Goal: Task Accomplishment & Management: Complete application form

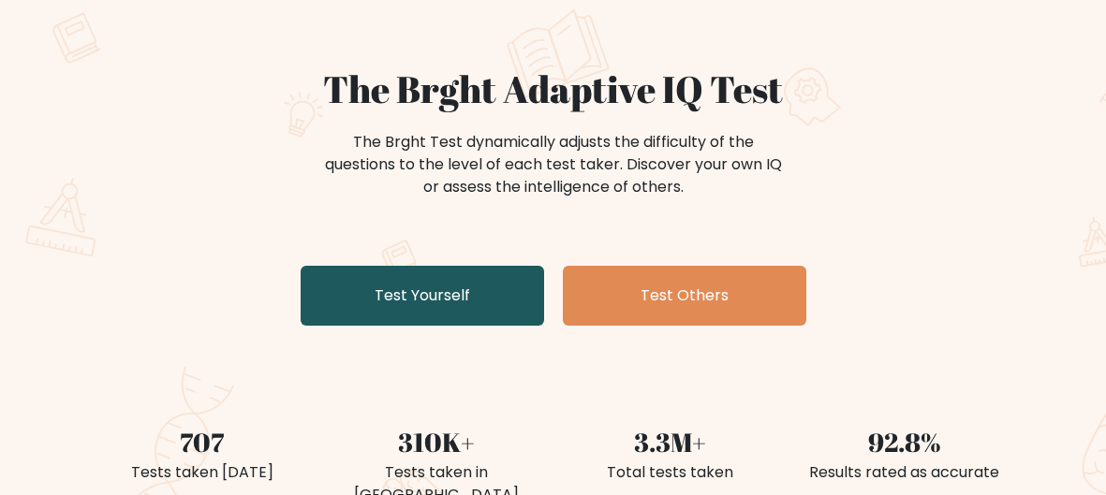
scroll to position [125, 0]
click at [532, 293] on link "Test Yourself" at bounding box center [421, 296] width 243 height 60
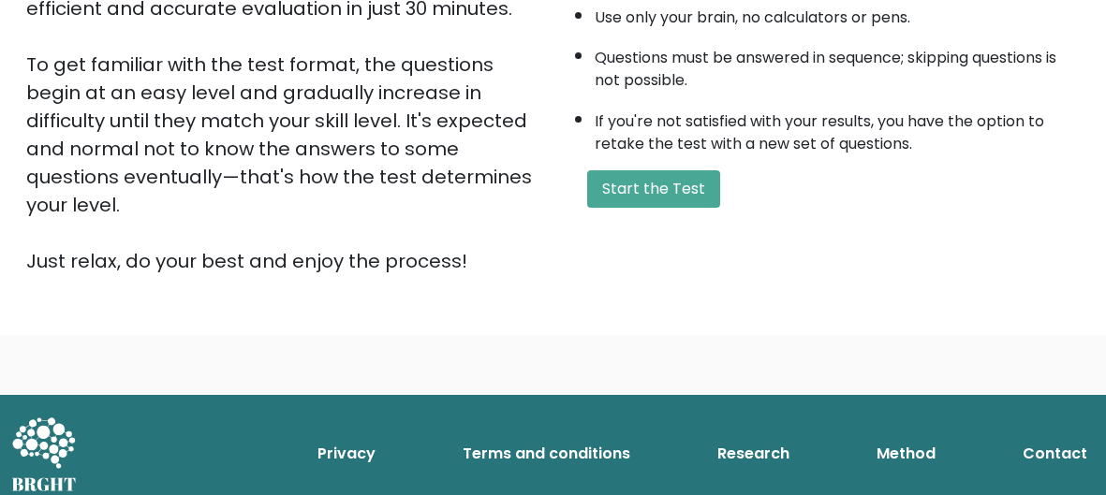
scroll to position [411, 0]
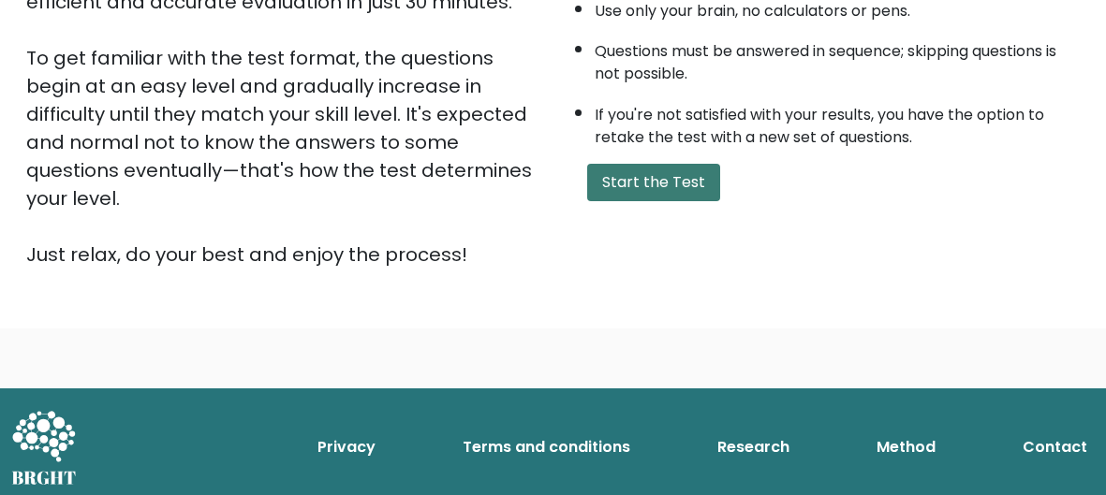
click at [662, 188] on button "Start the Test" at bounding box center [653, 182] width 133 height 37
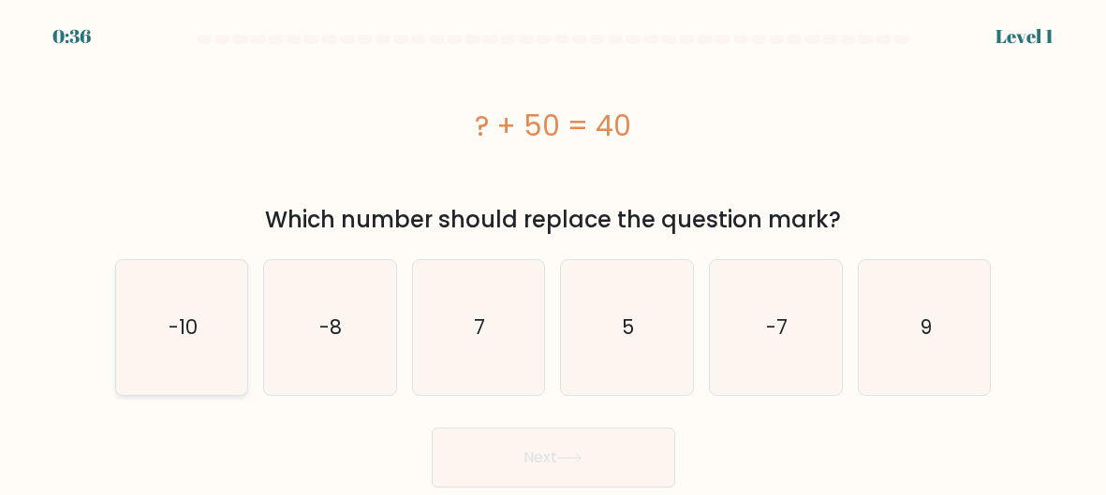
click at [180, 340] on text "-10" at bounding box center [183, 327] width 29 height 27
click at [553, 253] on input "a. -10" at bounding box center [553, 250] width 1 height 5
radio input "true"
click at [625, 466] on button "Next" at bounding box center [553, 458] width 243 height 60
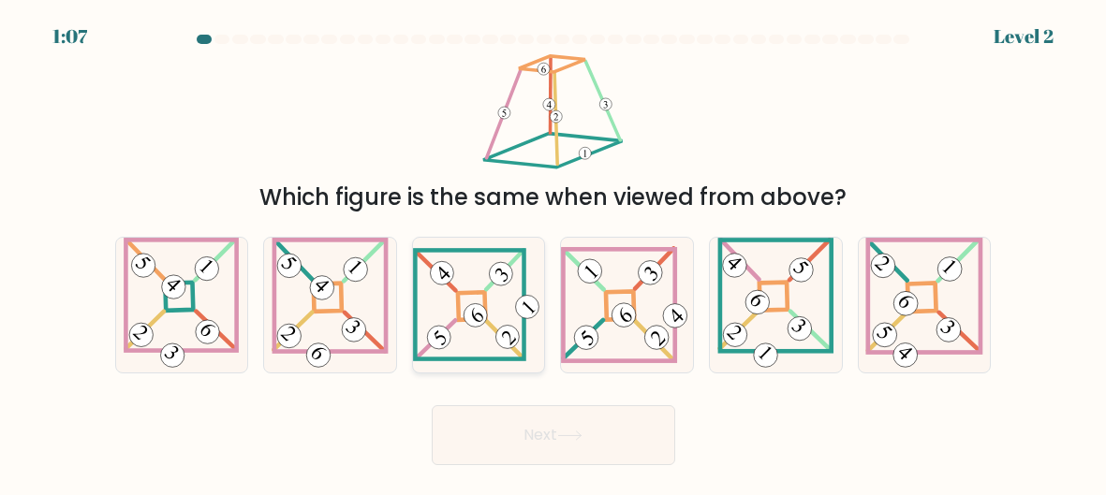
click at [489, 293] on icon at bounding box center [479, 304] width 132 height 113
click at [553, 253] on input "c." at bounding box center [553, 250] width 1 height 5
radio input "true"
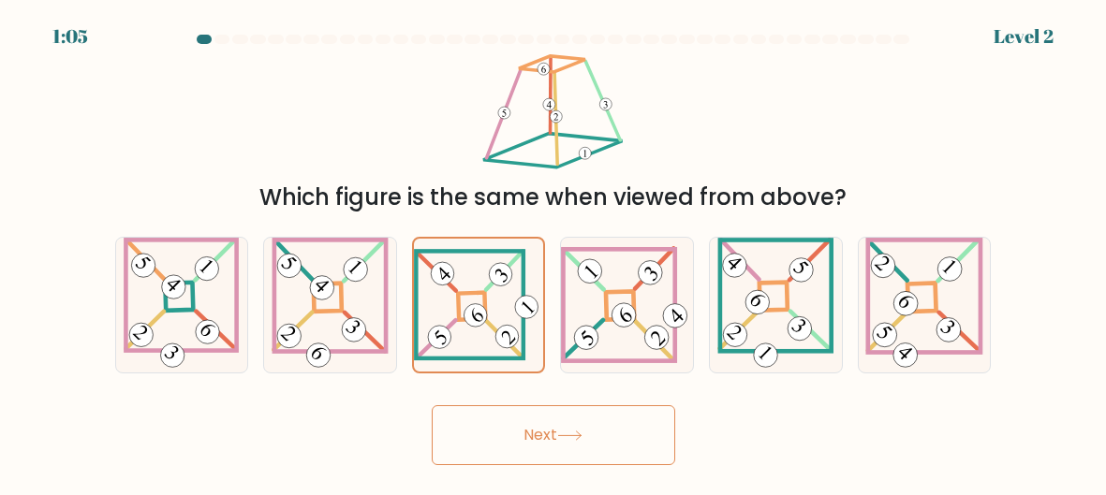
click at [548, 431] on button "Next" at bounding box center [553, 435] width 243 height 60
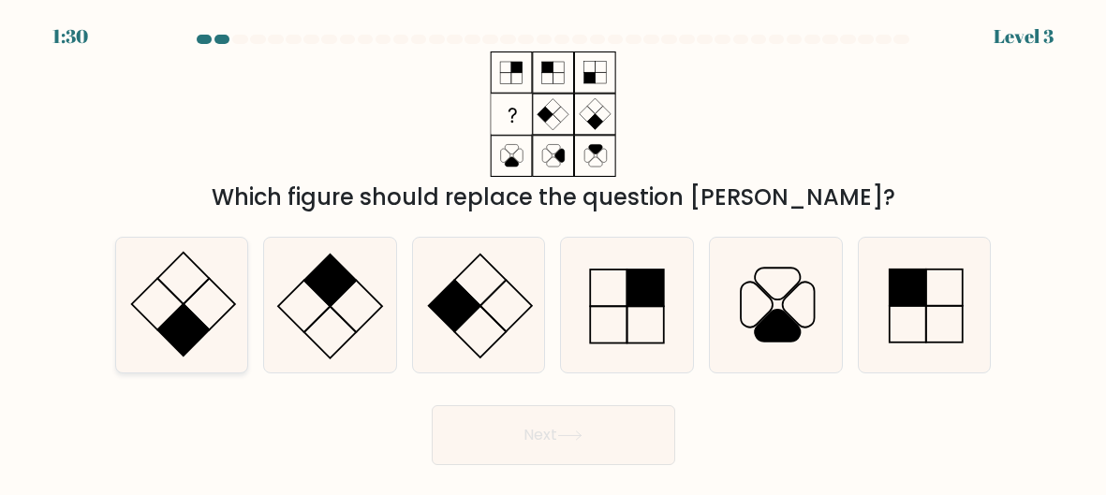
click at [213, 318] on icon at bounding box center [182, 305] width 132 height 132
click at [553, 253] on input "a." at bounding box center [553, 250] width 1 height 5
radio input "true"
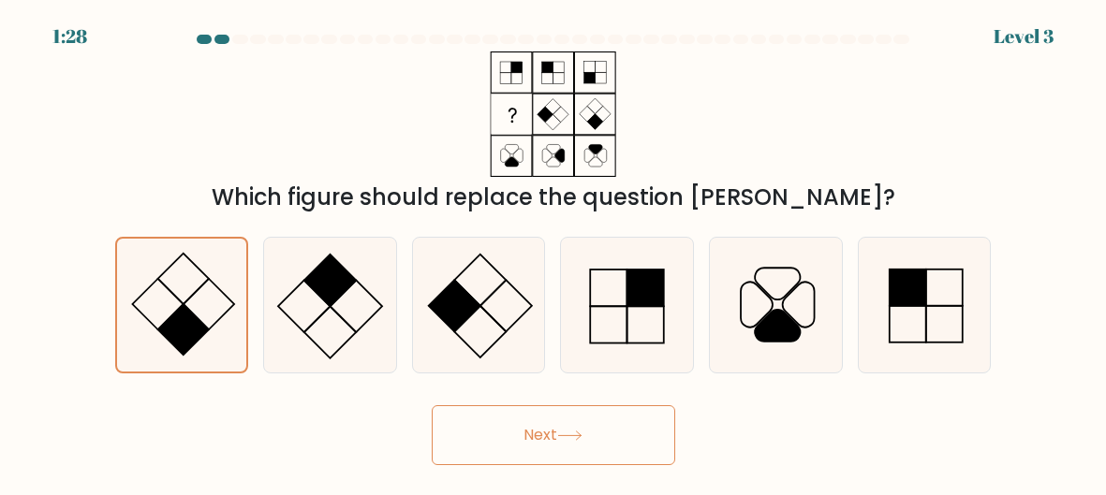
click at [492, 423] on button "Next" at bounding box center [553, 435] width 243 height 60
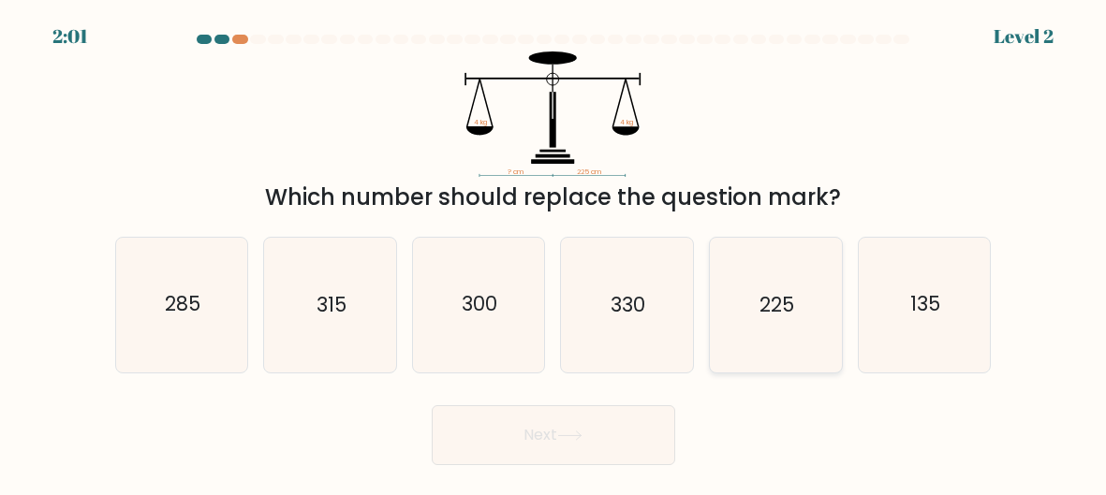
click at [796, 338] on icon "225" at bounding box center [776, 305] width 132 height 132
click at [554, 253] on input "e. 225" at bounding box center [553, 250] width 1 height 5
radio input "true"
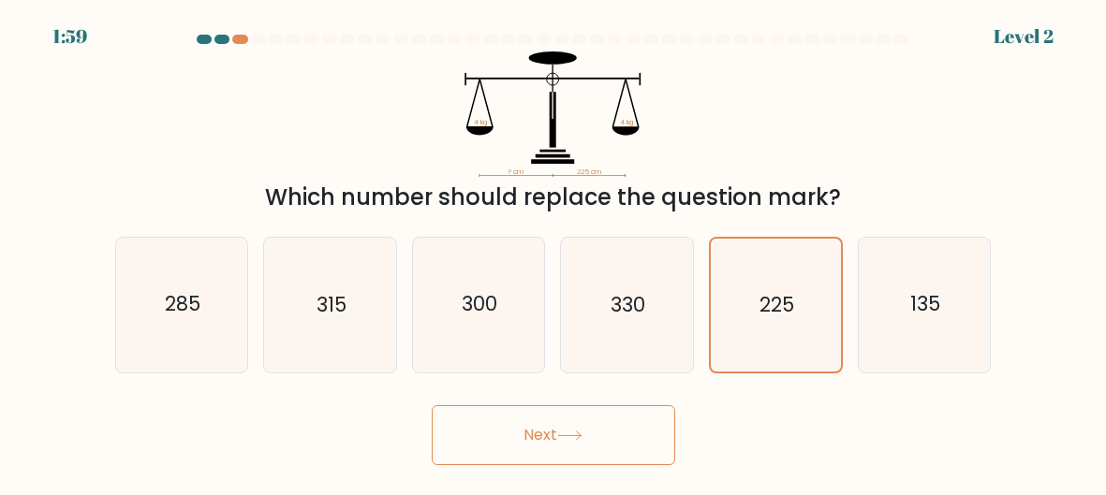
click at [637, 431] on button "Next" at bounding box center [553, 435] width 243 height 60
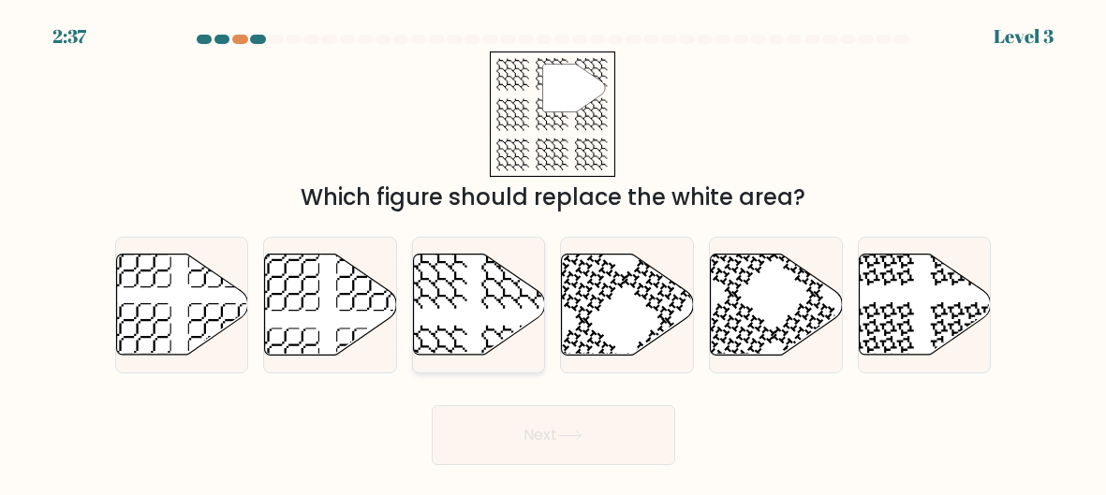
click at [491, 292] on icon at bounding box center [479, 304] width 132 height 101
click at [553, 253] on input "c." at bounding box center [553, 250] width 1 height 5
radio input "true"
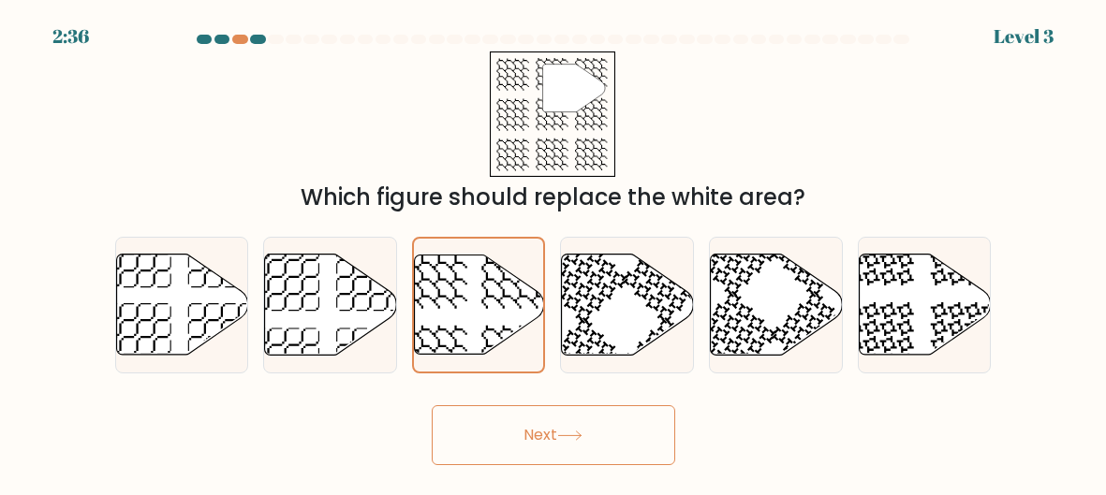
click at [641, 437] on button "Next" at bounding box center [553, 435] width 243 height 60
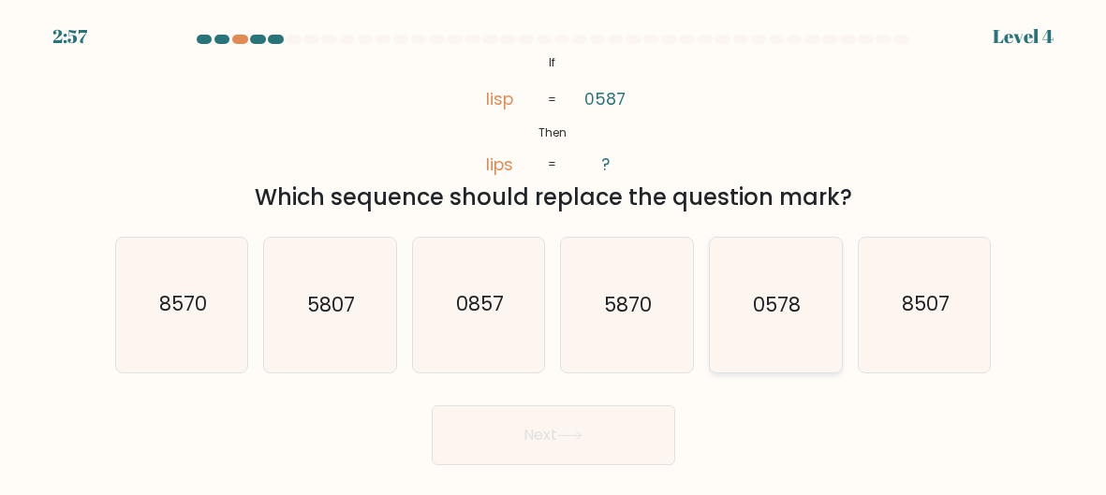
click at [763, 349] on icon "0578" at bounding box center [776, 305] width 132 height 132
click at [554, 253] on input "e. 0578" at bounding box center [553, 250] width 1 height 5
radio input "true"
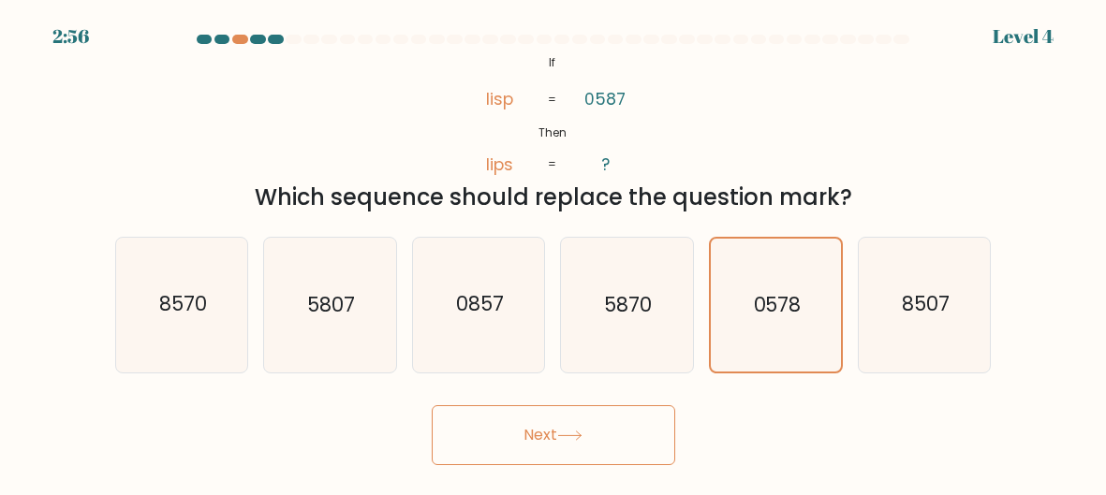
click at [639, 430] on button "Next" at bounding box center [553, 435] width 243 height 60
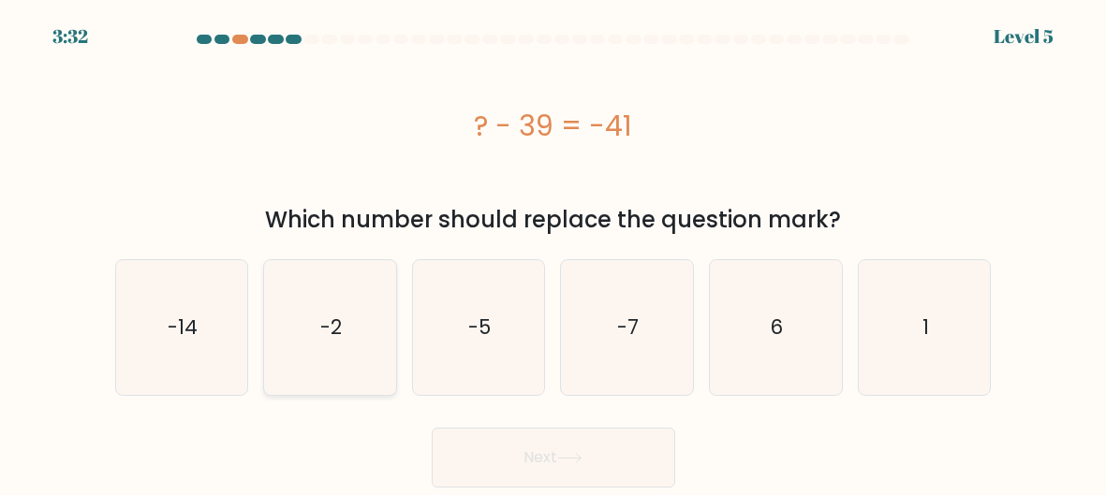
click at [302, 359] on icon "-2" at bounding box center [330, 328] width 132 height 132
click at [553, 253] on input "b. -2" at bounding box center [553, 250] width 1 height 5
radio input "true"
click at [593, 453] on button "Next" at bounding box center [553, 458] width 243 height 60
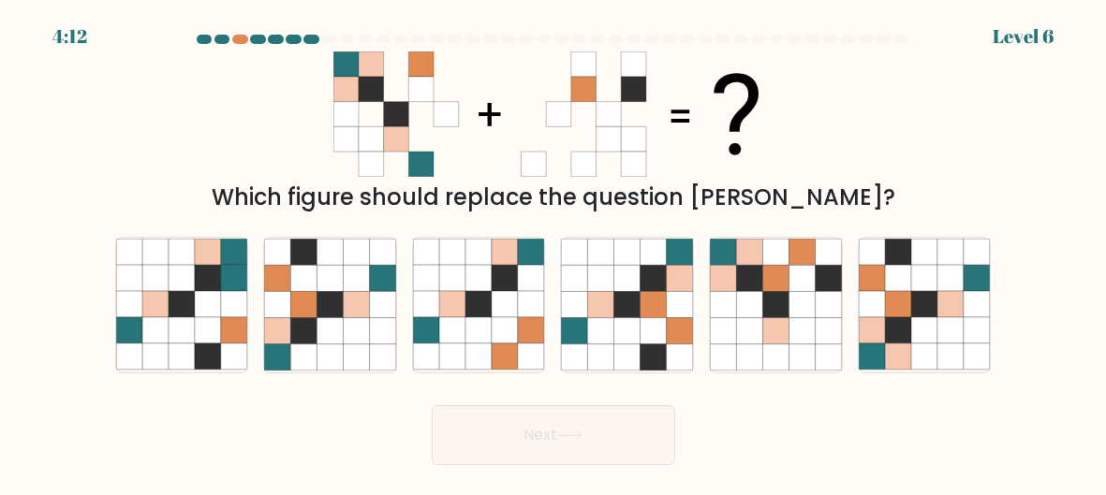
click at [240, 33] on div "4:12 Level 6" at bounding box center [553, 25] width 1106 height 51
click at [240, 33] on div "4:11 Level 6" at bounding box center [553, 25] width 1106 height 51
click at [374, 304] on icon at bounding box center [383, 305] width 26 height 26
click at [553, 253] on input "b." at bounding box center [553, 250] width 1 height 5
radio input "true"
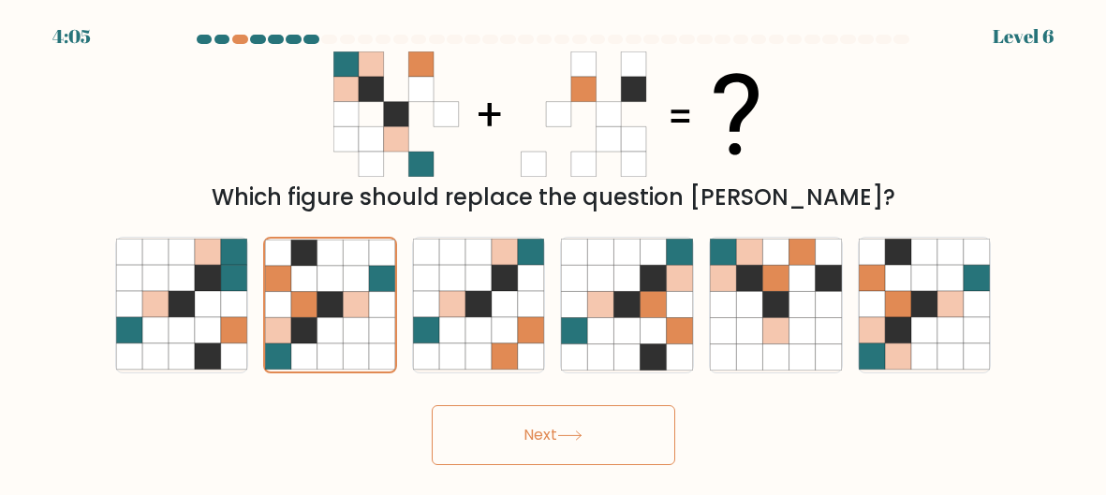
click at [555, 442] on button "Next" at bounding box center [553, 435] width 243 height 60
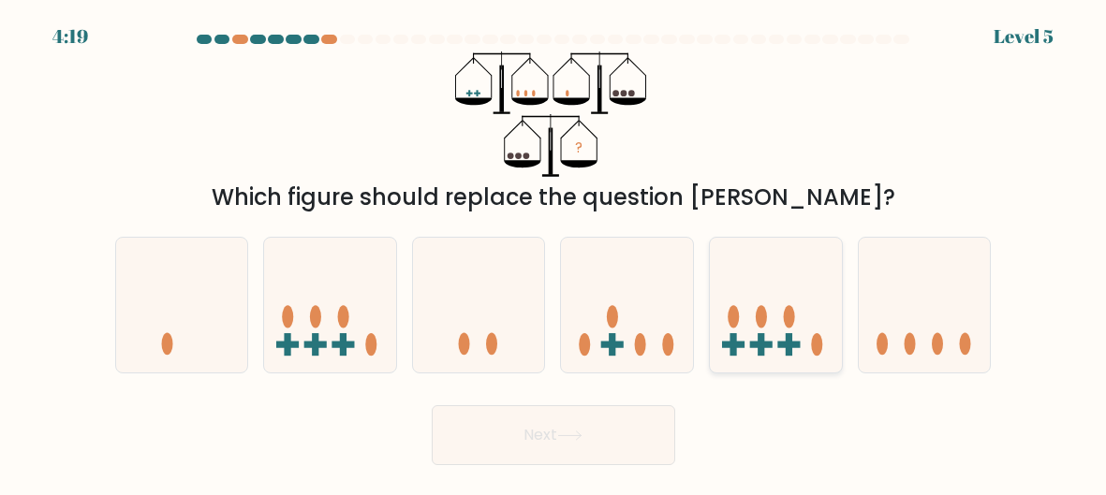
click at [776, 327] on icon at bounding box center [776, 305] width 132 height 110
click at [554, 253] on input "e." at bounding box center [553, 250] width 1 height 5
radio input "true"
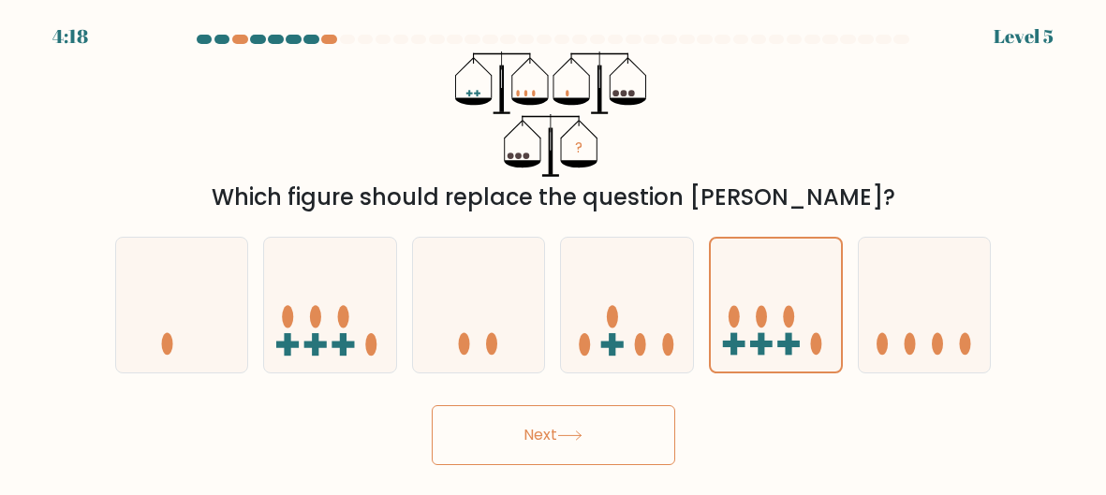
click at [574, 417] on button "Next" at bounding box center [553, 435] width 243 height 60
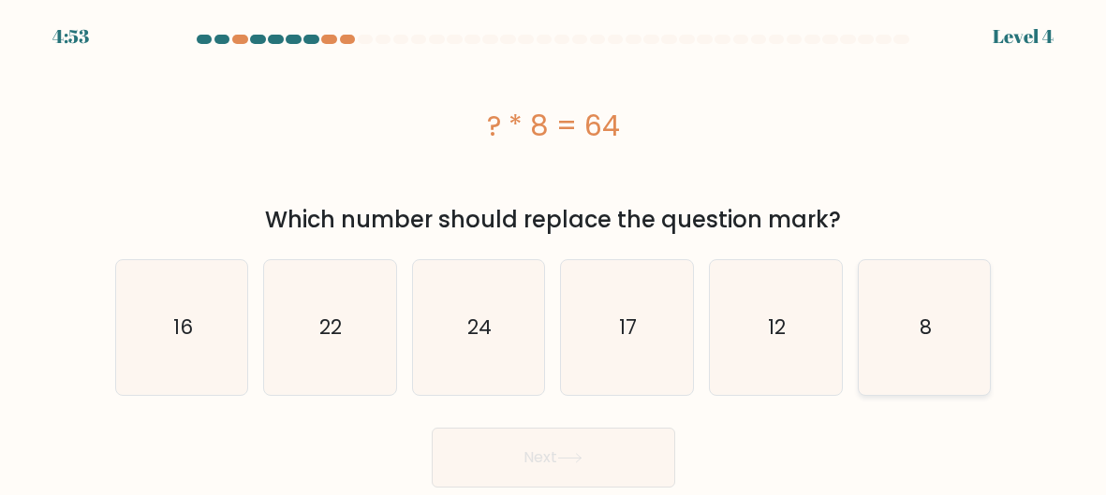
click at [963, 335] on icon "8" at bounding box center [924, 328] width 132 height 132
click at [554, 253] on input "f. 8" at bounding box center [553, 250] width 1 height 5
radio input "true"
click at [496, 462] on button "Next" at bounding box center [553, 458] width 243 height 60
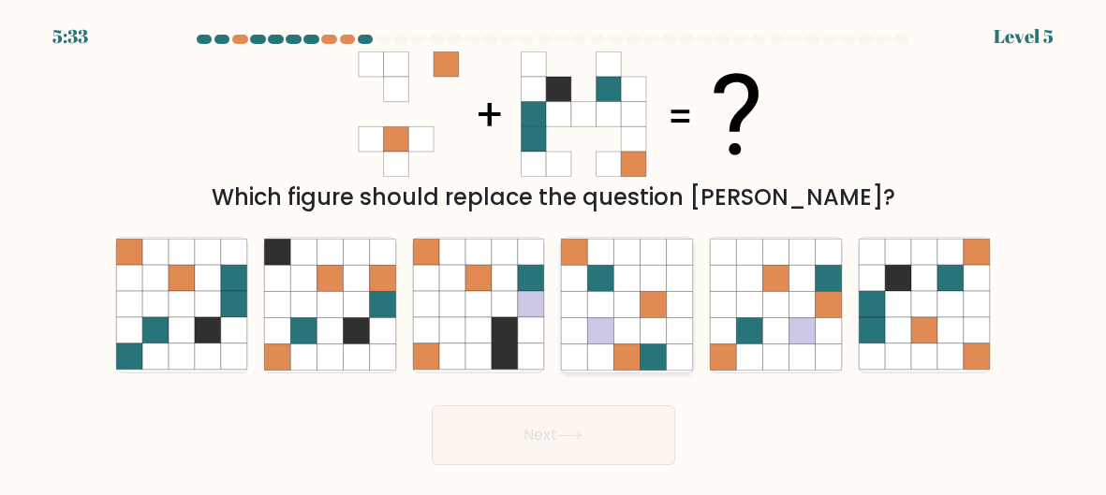
click at [652, 271] on icon at bounding box center [653, 279] width 26 height 26
click at [554, 253] on input "d." at bounding box center [553, 250] width 1 height 5
radio input "true"
click at [564, 456] on button "Next" at bounding box center [553, 435] width 243 height 60
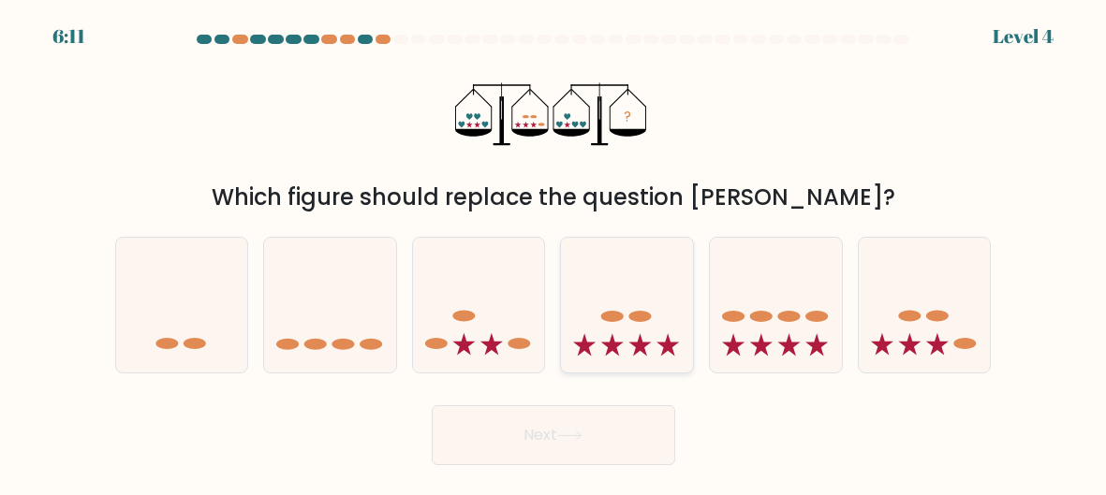
click at [592, 293] on icon at bounding box center [627, 305] width 132 height 110
click at [554, 253] on input "d." at bounding box center [553, 250] width 1 height 5
radio input "true"
click at [566, 461] on button "Next" at bounding box center [553, 435] width 243 height 60
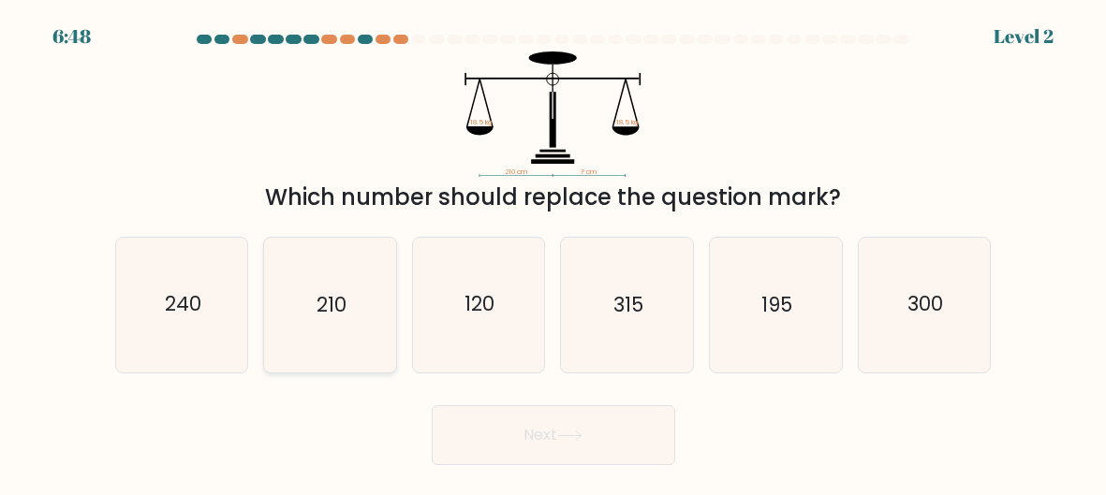
click at [280, 297] on icon "210" at bounding box center [330, 305] width 132 height 132
click at [553, 253] on input "b. 210" at bounding box center [553, 250] width 1 height 5
radio input "true"
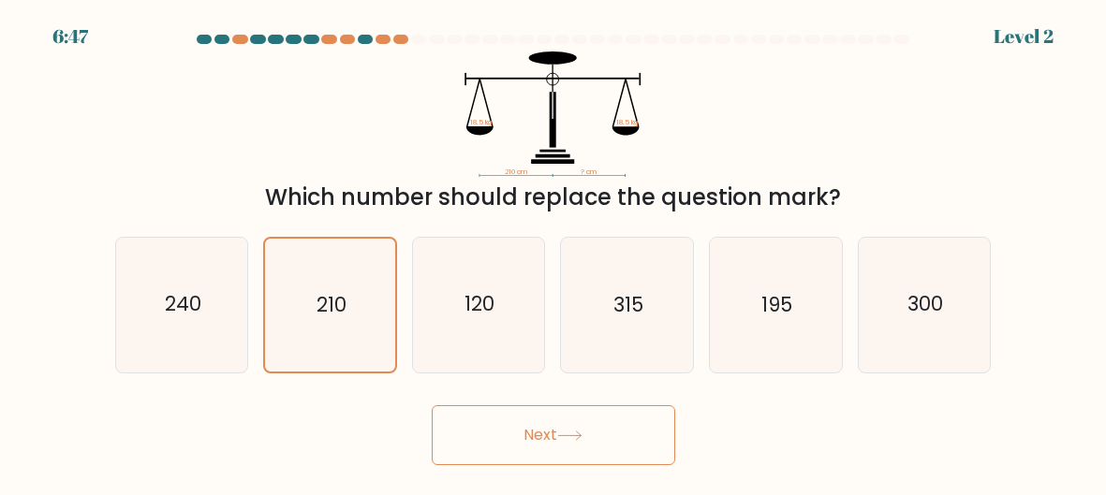
click at [521, 411] on button "Next" at bounding box center [553, 435] width 243 height 60
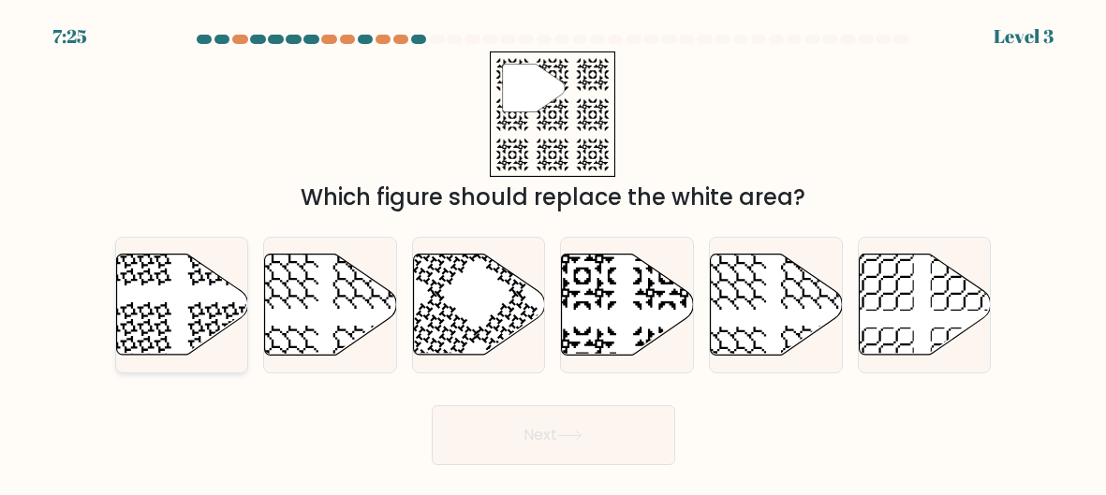
click at [174, 336] on icon at bounding box center [182, 304] width 132 height 101
click at [553, 253] on input "a." at bounding box center [553, 250] width 1 height 5
radio input "true"
click at [547, 411] on button "Next" at bounding box center [553, 435] width 243 height 60
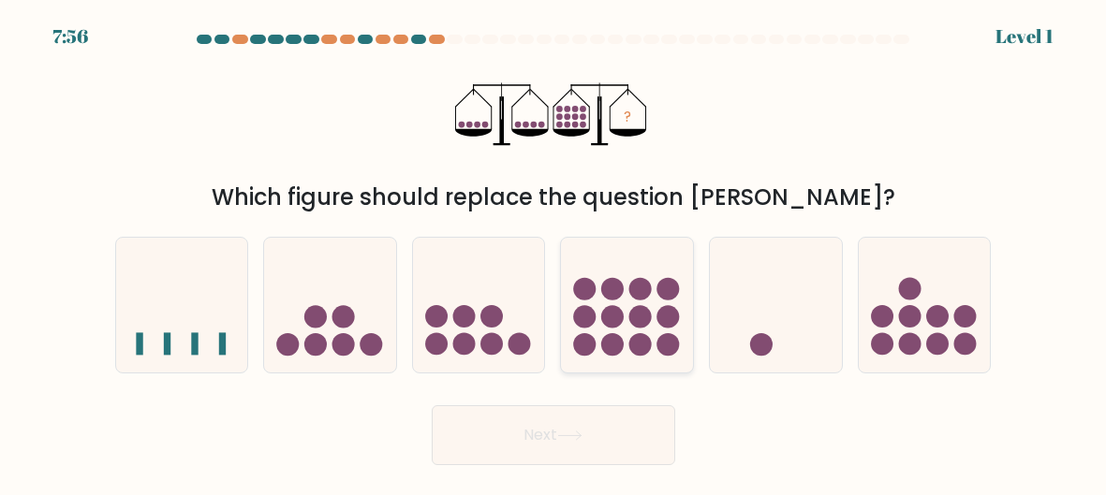
click at [623, 292] on circle at bounding box center [612, 289] width 22 height 22
click at [554, 253] on input "d." at bounding box center [553, 250] width 1 height 5
radio input "true"
click at [538, 445] on button "Next" at bounding box center [553, 435] width 243 height 60
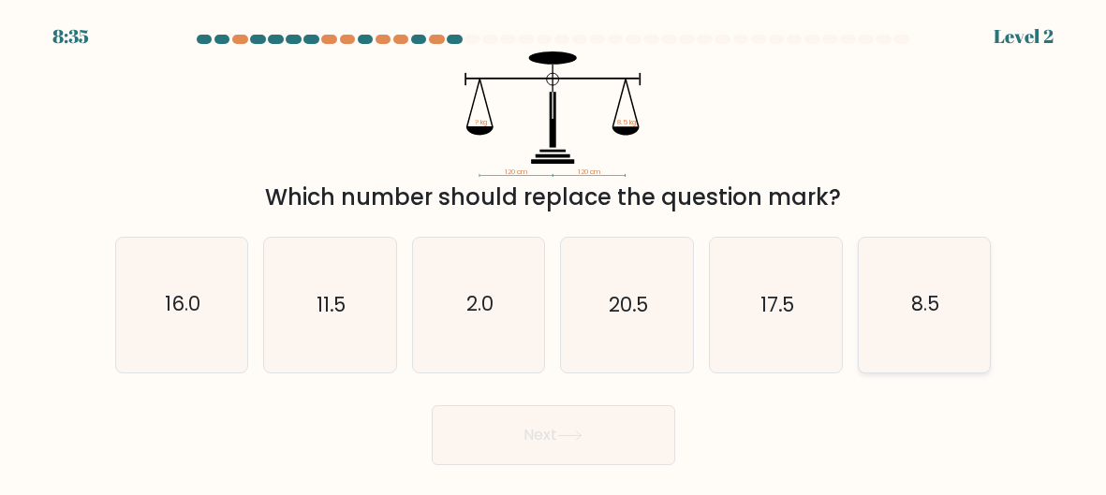
click at [945, 348] on icon "8.5" at bounding box center [924, 305] width 132 height 132
click at [554, 253] on input "f. 8.5" at bounding box center [553, 250] width 1 height 5
radio input "true"
click at [632, 437] on button "Next" at bounding box center [553, 435] width 243 height 60
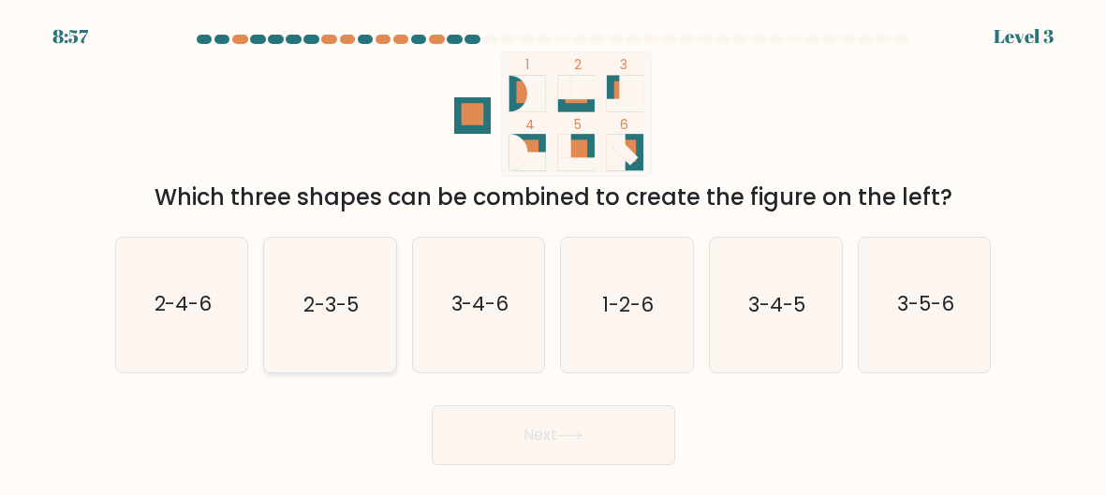
click at [337, 262] on icon "2-3-5" at bounding box center [330, 305] width 132 height 132
click at [553, 253] on input "b. 2-3-5" at bounding box center [553, 250] width 1 height 5
radio input "true"
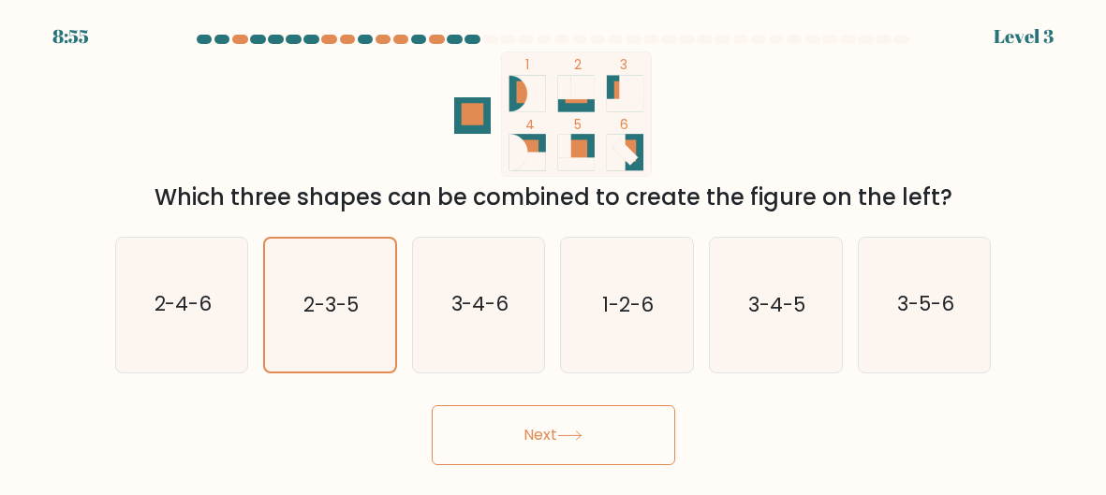
click at [603, 434] on button "Next" at bounding box center [553, 435] width 243 height 60
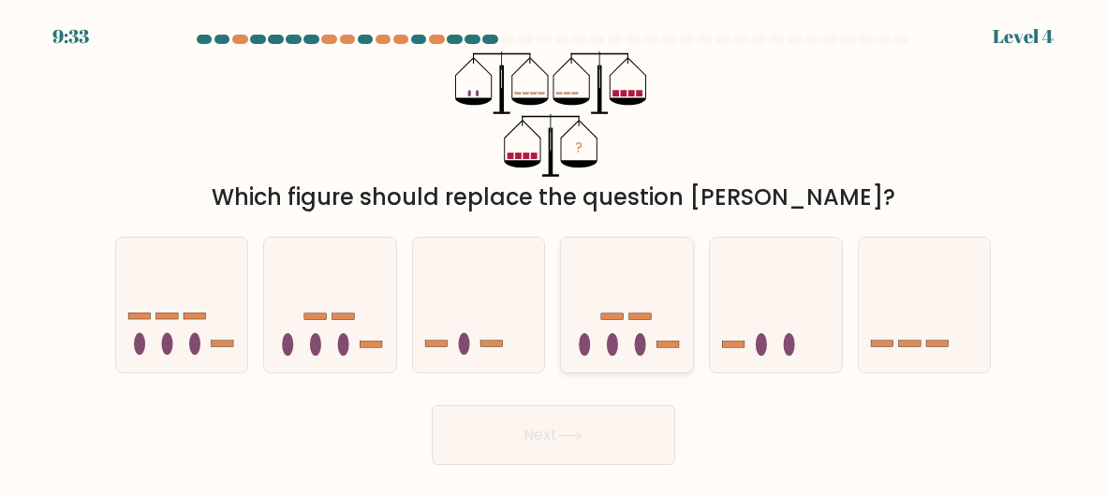
click at [644, 280] on icon at bounding box center [627, 305] width 132 height 110
click at [554, 253] on input "d." at bounding box center [553, 250] width 1 height 5
radio input "true"
click at [590, 418] on button "Next" at bounding box center [553, 435] width 243 height 60
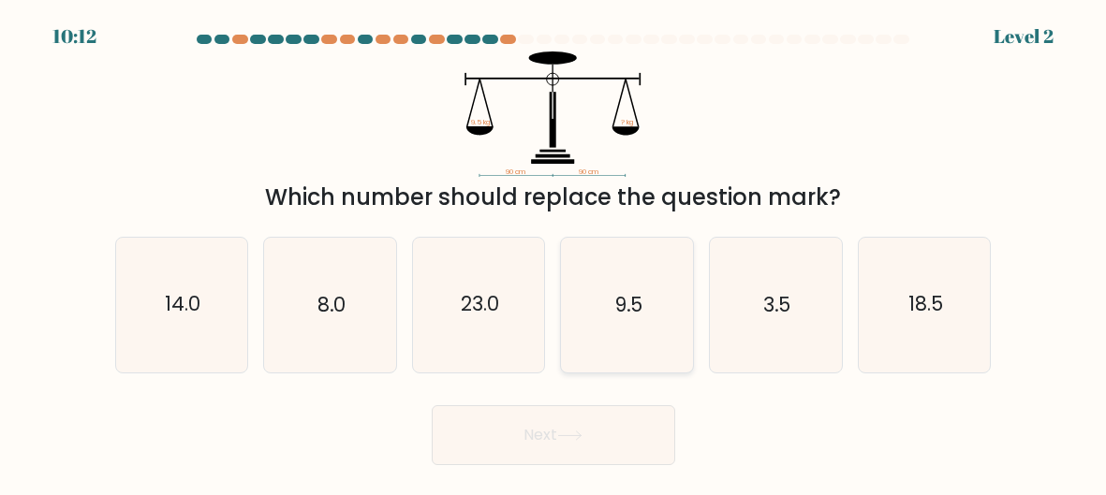
click at [633, 286] on icon "9.5" at bounding box center [627, 305] width 132 height 132
click at [554, 253] on input "d. 9.5" at bounding box center [553, 250] width 1 height 5
radio input "true"
click at [561, 425] on button "Next" at bounding box center [553, 435] width 243 height 60
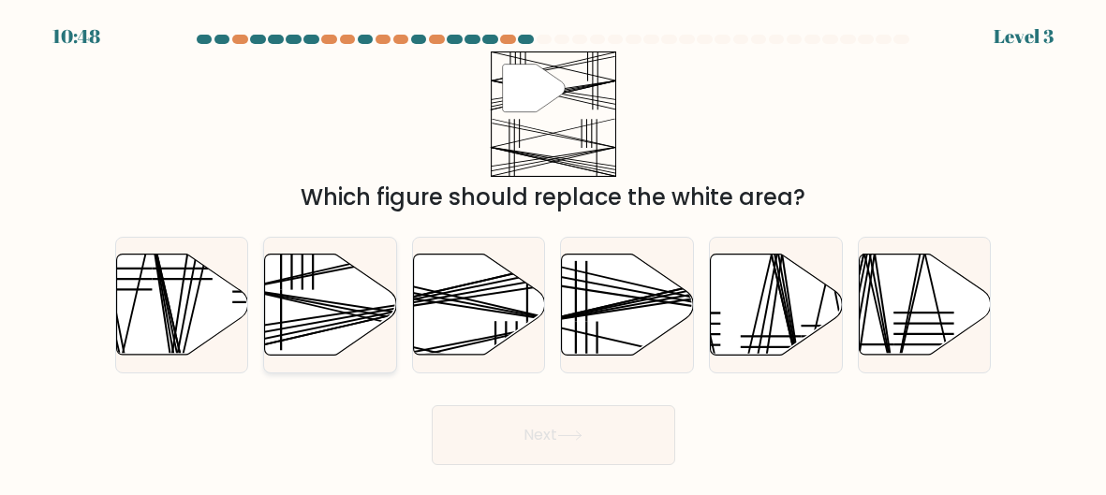
click at [284, 295] on line at bounding box center [372, 308] width 261 height 40
click at [553, 253] on input "b." at bounding box center [553, 250] width 1 height 5
radio input "true"
click at [509, 425] on button "Next" at bounding box center [553, 435] width 243 height 60
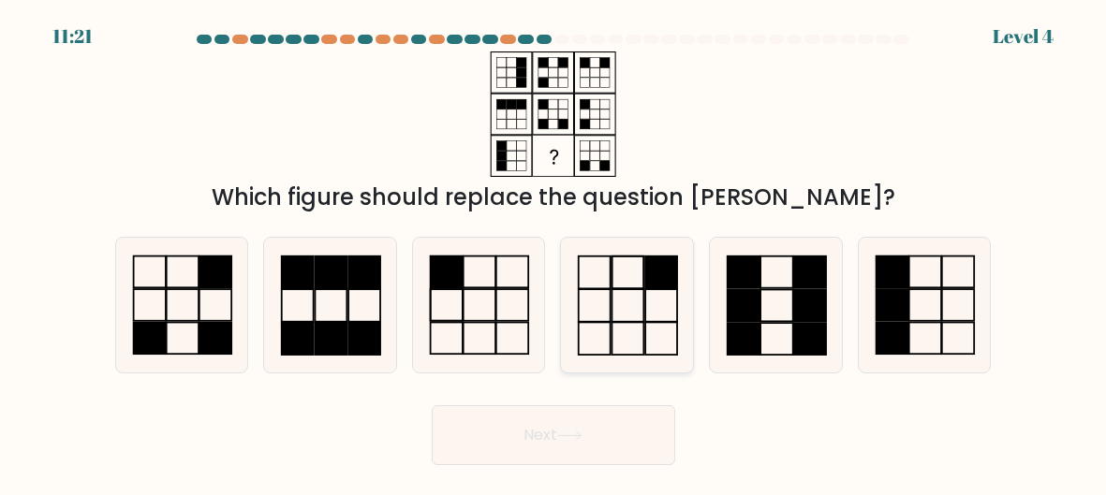
click at [580, 327] on icon at bounding box center [627, 305] width 132 height 132
click at [554, 253] on input "d." at bounding box center [553, 250] width 1 height 5
radio input "true"
click at [564, 417] on button "Next" at bounding box center [553, 435] width 243 height 60
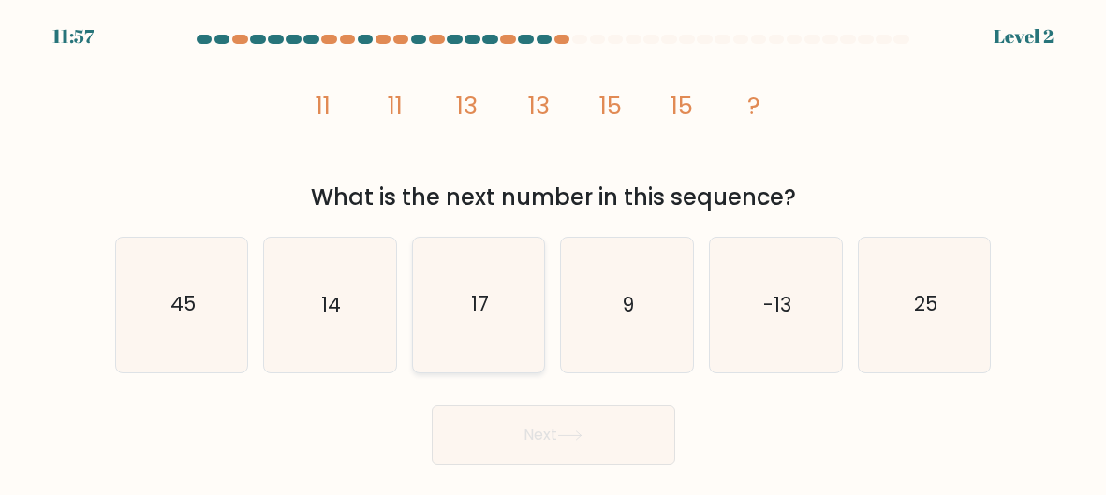
click at [485, 345] on icon "17" at bounding box center [479, 305] width 132 height 132
click at [553, 253] on input "c. 17" at bounding box center [553, 250] width 1 height 5
radio input "true"
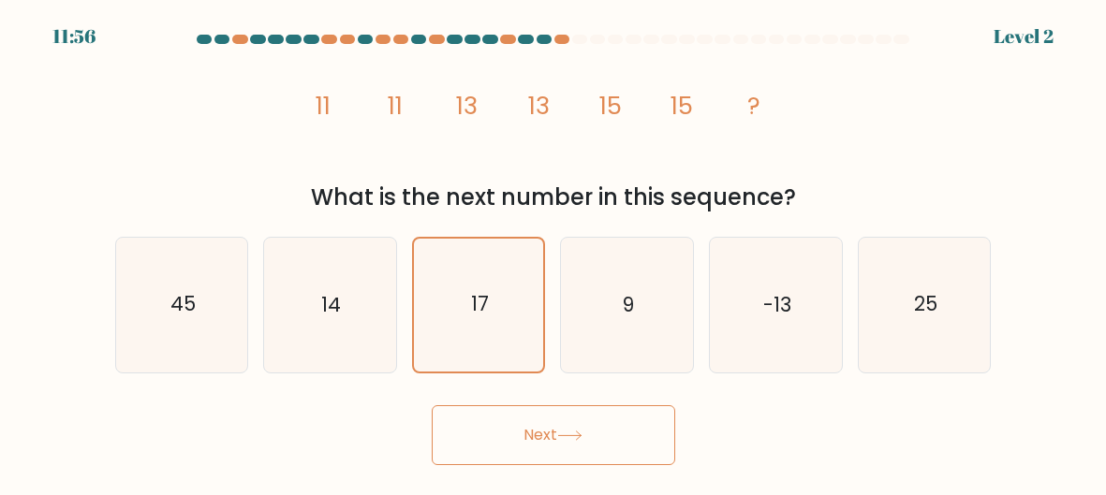
click at [508, 418] on button "Next" at bounding box center [553, 435] width 243 height 60
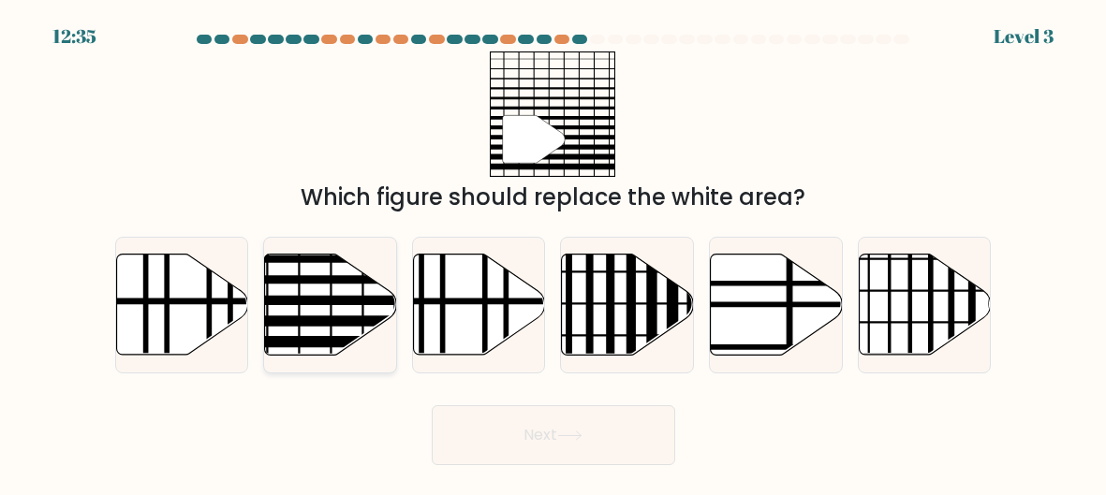
click at [286, 286] on icon at bounding box center [331, 304] width 132 height 101
click at [553, 253] on input "b." at bounding box center [553, 250] width 1 height 5
radio input "true"
click at [481, 439] on button "Next" at bounding box center [553, 435] width 243 height 60
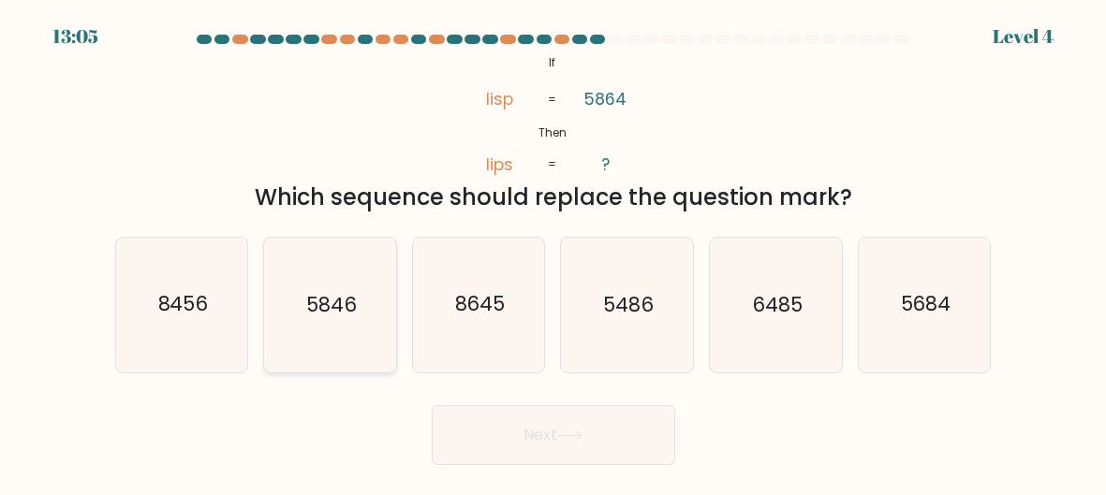
click at [339, 374] on div "5846" at bounding box center [330, 305] width 134 height 137
click at [553, 253] on input "b. 5846" at bounding box center [553, 250] width 1 height 5
radio input "true"
click at [639, 447] on button "Next" at bounding box center [553, 435] width 243 height 60
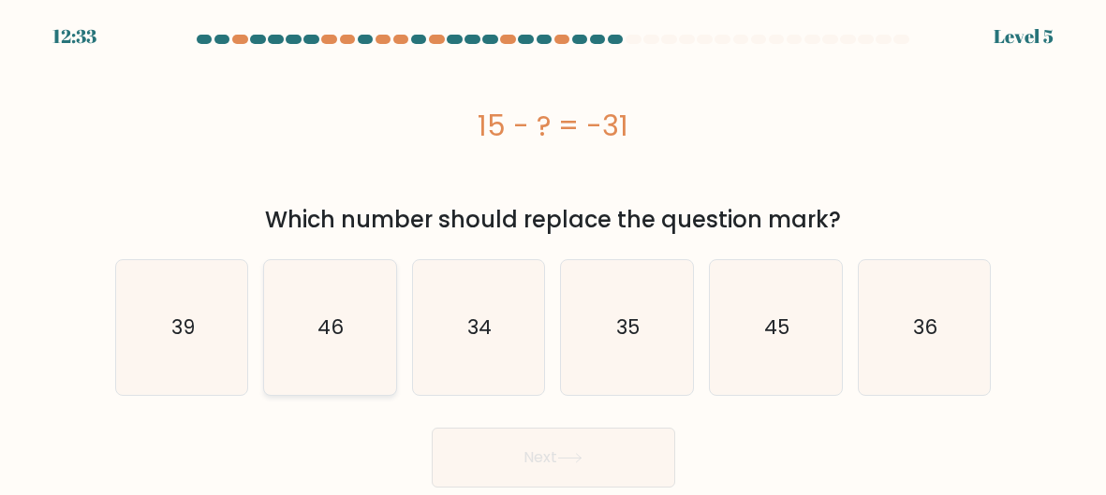
click at [347, 382] on icon "46" at bounding box center [330, 328] width 132 height 132
click at [553, 253] on input "b. 46" at bounding box center [553, 250] width 1 height 5
radio input "true"
click at [554, 462] on button "Next" at bounding box center [553, 458] width 243 height 60
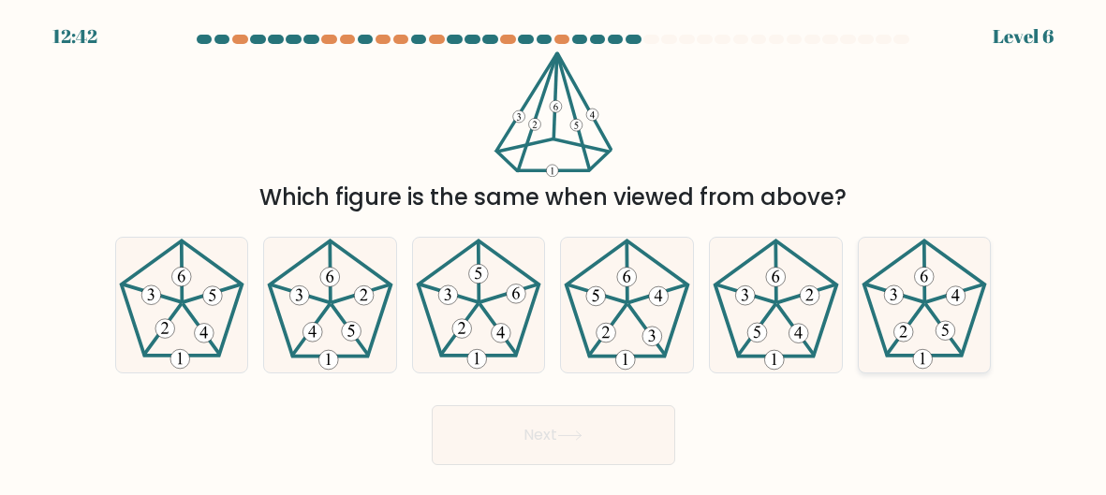
click at [904, 302] on icon at bounding box center [924, 305] width 132 height 132
click at [554, 253] on input "f." at bounding box center [553, 250] width 1 height 5
radio input "true"
click at [571, 445] on button "Next" at bounding box center [553, 435] width 243 height 60
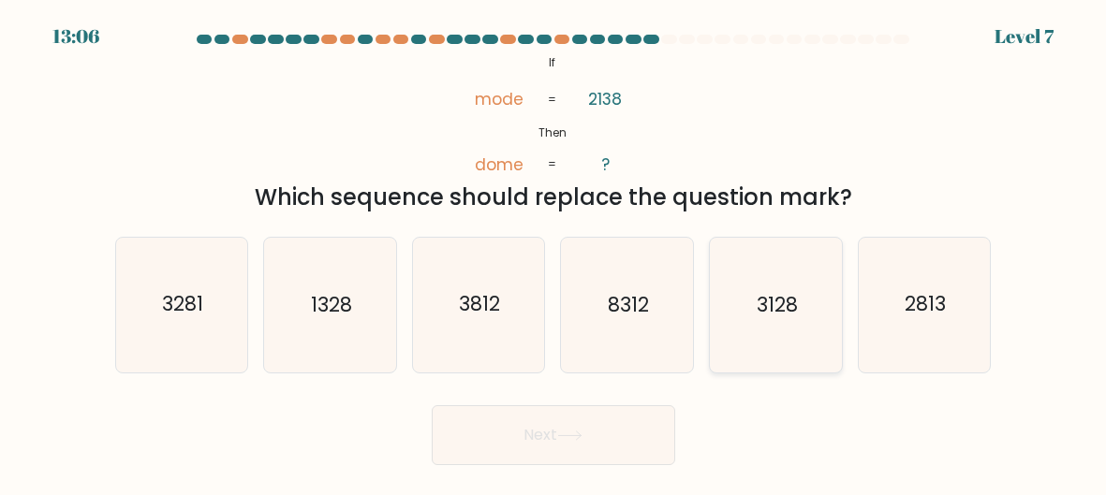
click at [784, 356] on icon "3128" at bounding box center [776, 305] width 132 height 132
click at [554, 253] on input "e. 3128" at bounding box center [553, 250] width 1 height 5
radio input "true"
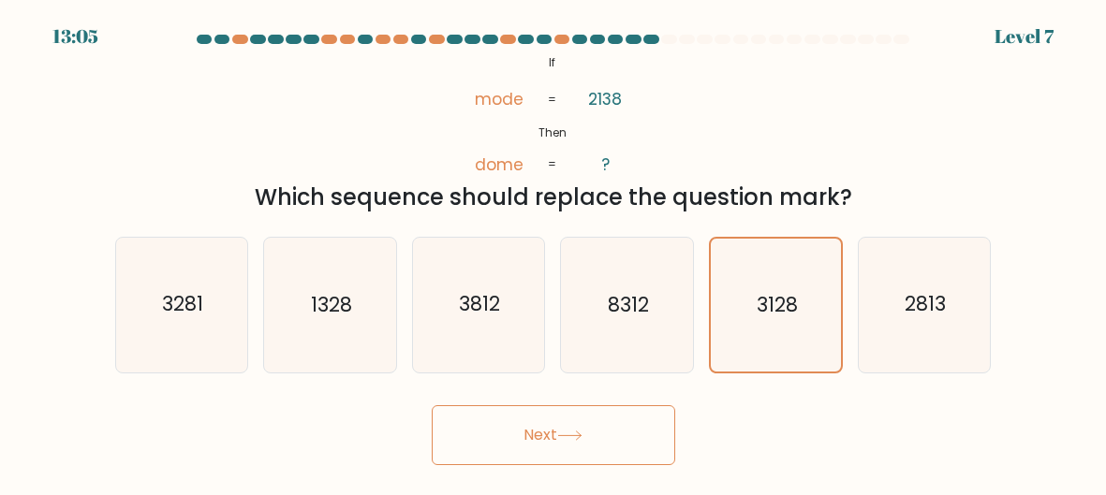
click at [617, 445] on button "Next" at bounding box center [553, 435] width 243 height 60
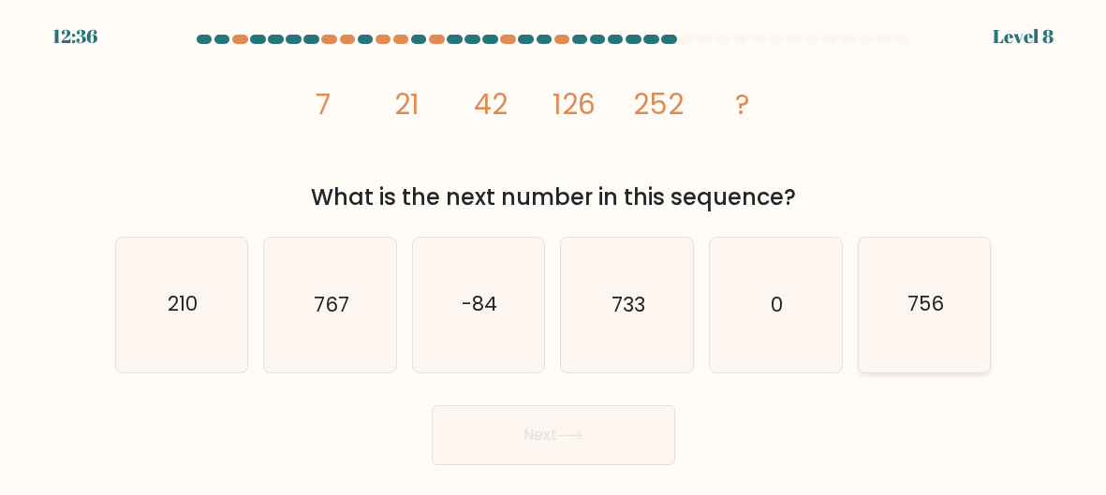
click at [898, 296] on icon "756" at bounding box center [924, 305] width 132 height 132
click at [554, 253] on input "f. 756" at bounding box center [553, 250] width 1 height 5
radio input "true"
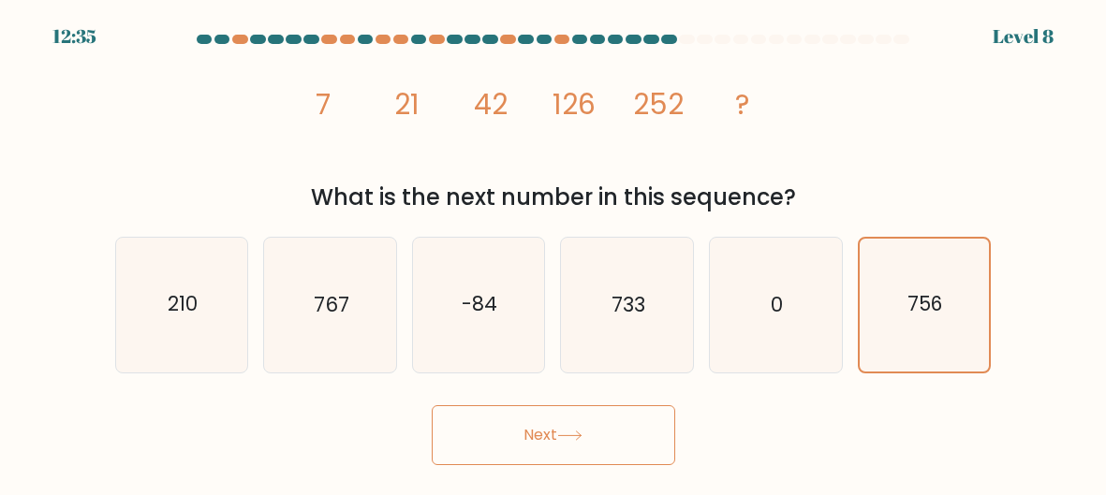
click at [560, 447] on button "Next" at bounding box center [553, 435] width 243 height 60
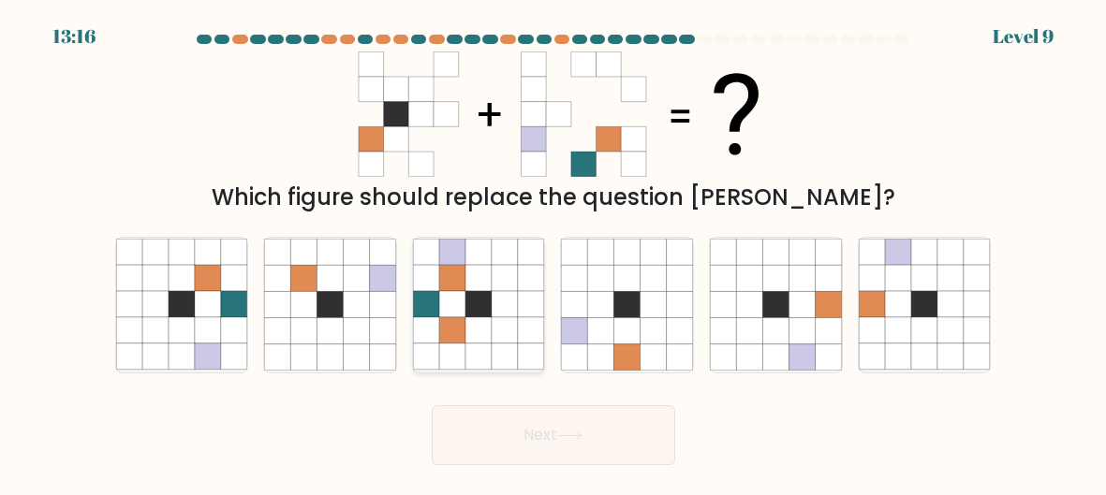
click at [519, 240] on icon at bounding box center [531, 253] width 26 height 26
click at [553, 248] on input "c." at bounding box center [553, 250] width 1 height 5
radio input "true"
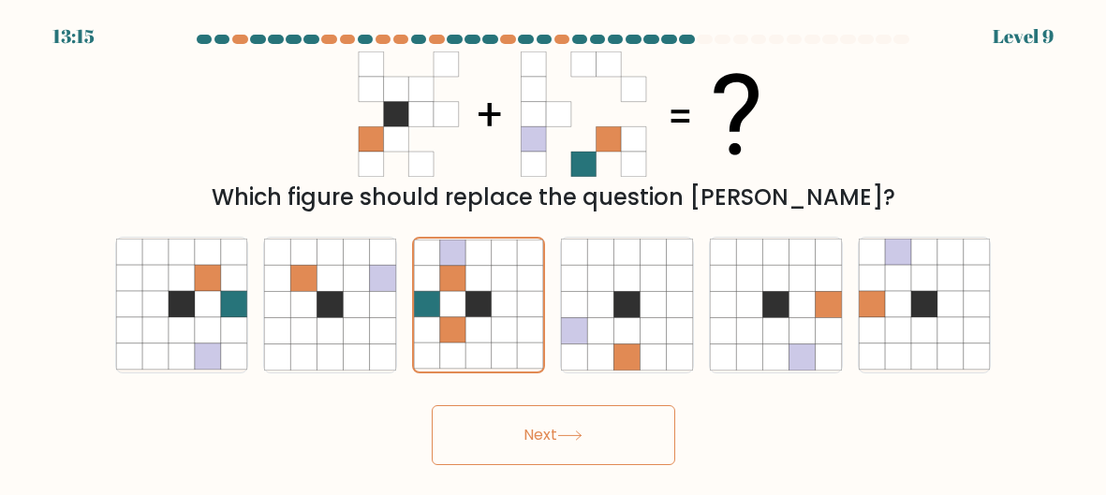
click at [541, 421] on button "Next" at bounding box center [553, 435] width 243 height 60
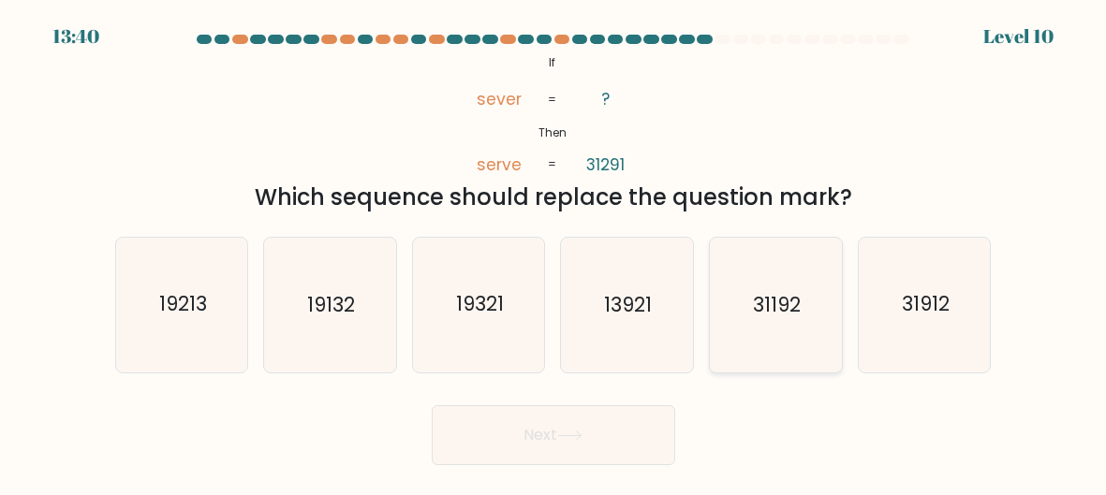
click at [730, 326] on icon "31192" at bounding box center [776, 305] width 132 height 132
click at [554, 253] on input "e. 31192" at bounding box center [553, 250] width 1 height 5
radio input "true"
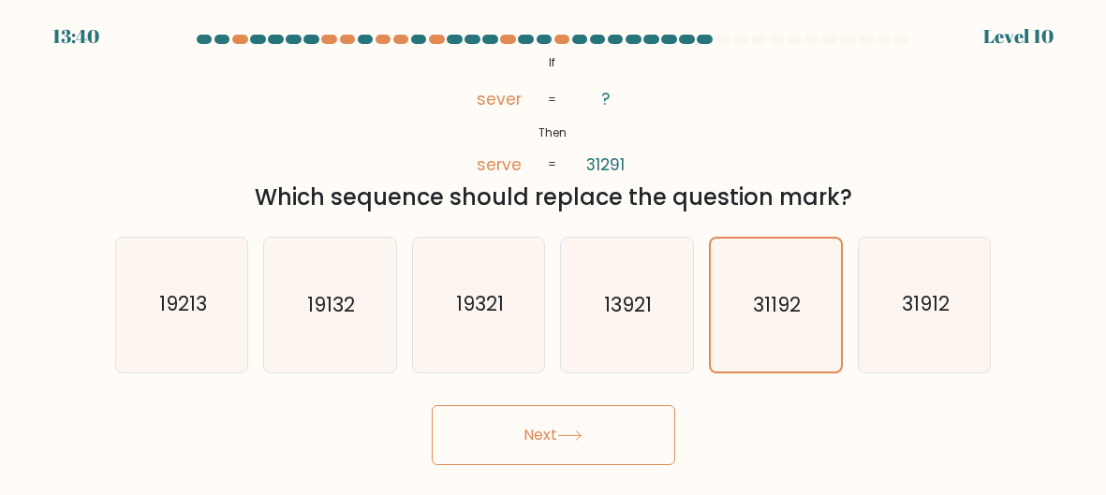
click at [588, 405] on button "Next" at bounding box center [553, 435] width 243 height 60
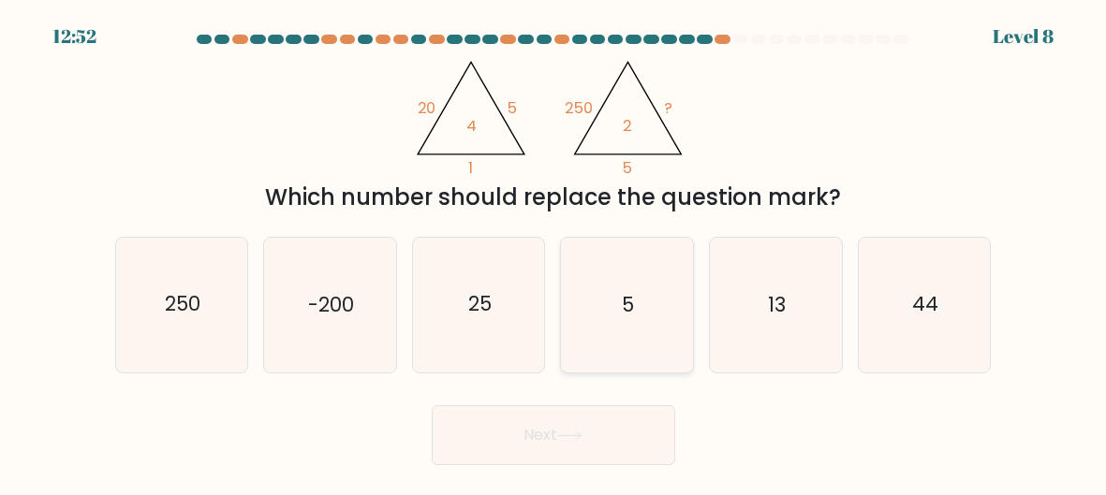
click at [580, 302] on icon "5" at bounding box center [627, 305] width 132 height 132
click at [554, 253] on input "d. 5" at bounding box center [553, 250] width 1 height 5
radio input "true"
click at [529, 315] on icon "25" at bounding box center [479, 305] width 132 height 132
click at [553, 253] on input "c. 25" at bounding box center [553, 250] width 1 height 5
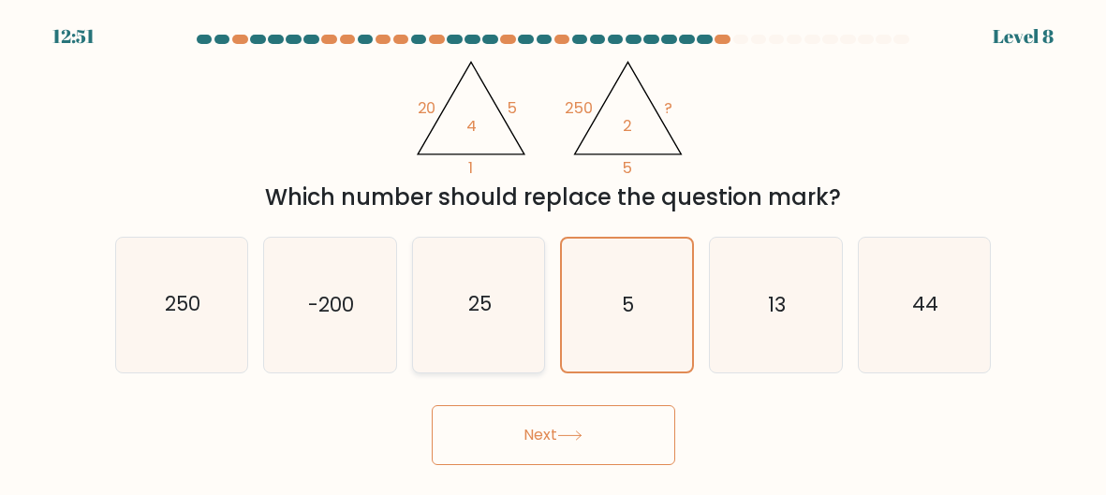
radio input "true"
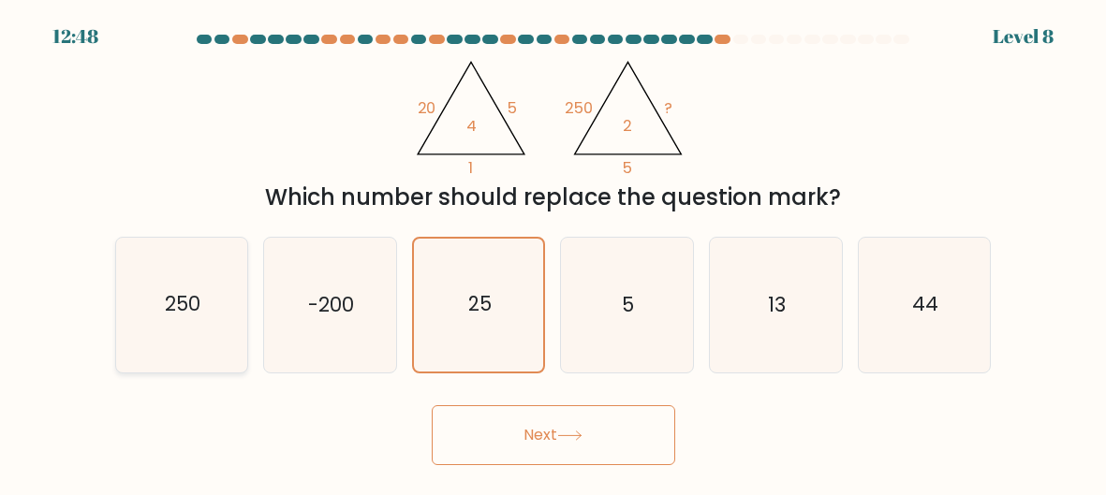
click at [218, 334] on icon "250" at bounding box center [182, 305] width 132 height 132
click at [553, 253] on input "a. 250" at bounding box center [553, 250] width 1 height 5
radio input "true"
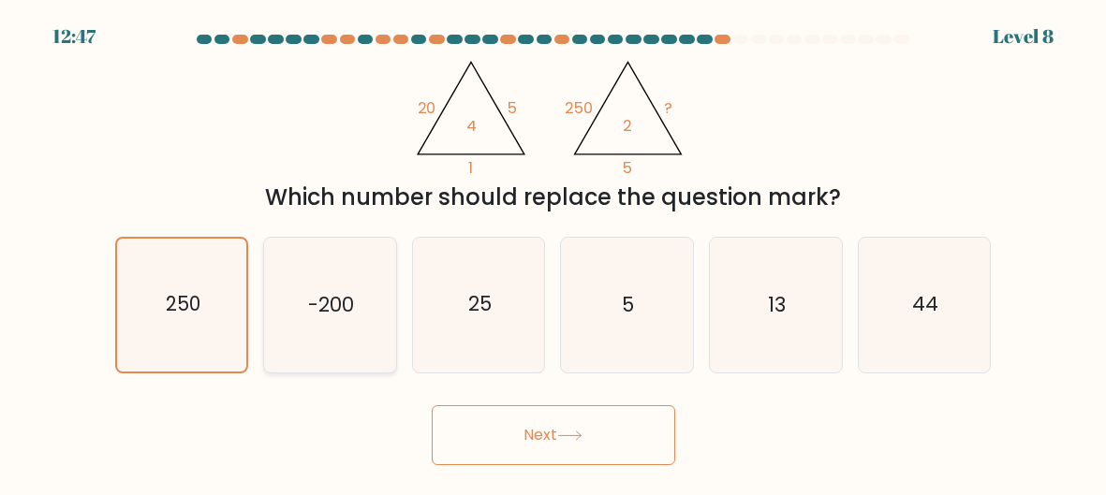
click at [340, 316] on text "-200" at bounding box center [331, 304] width 46 height 27
click at [553, 253] on input "b. -200" at bounding box center [553, 250] width 1 height 5
radio input "true"
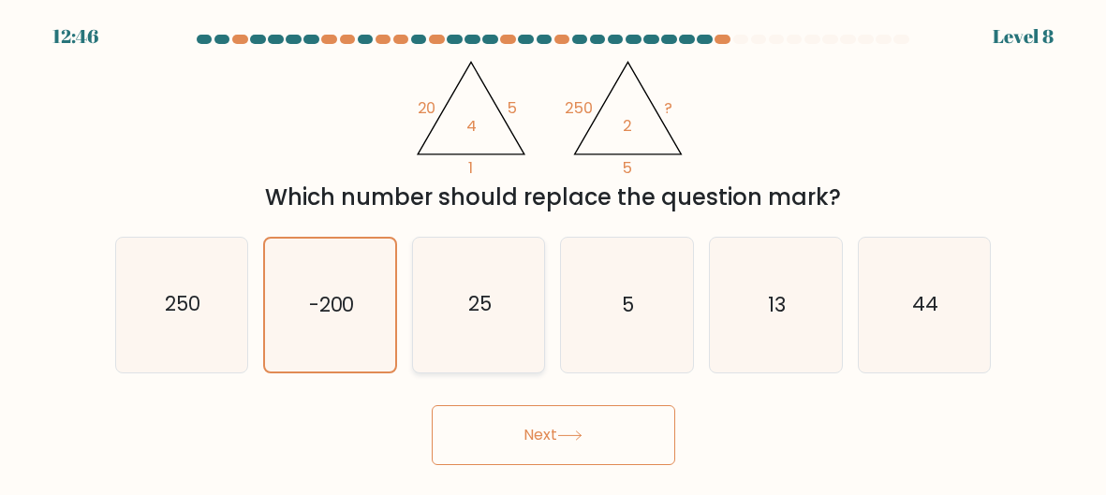
click at [506, 319] on icon "25" at bounding box center [479, 305] width 132 height 132
click at [553, 253] on input "c. 25" at bounding box center [553, 250] width 1 height 5
radio input "true"
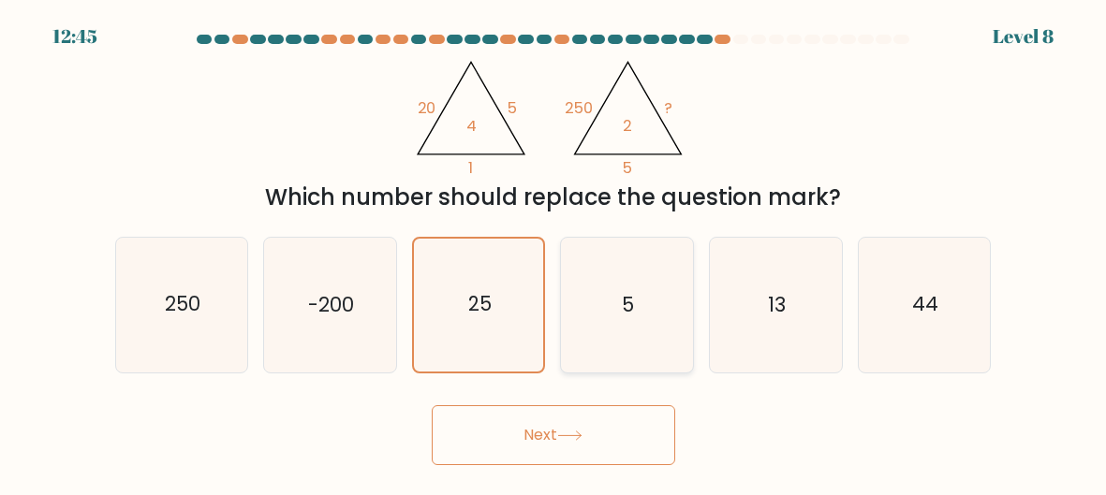
click at [576, 314] on icon "5" at bounding box center [627, 305] width 132 height 132
click at [554, 253] on input "d. 5" at bounding box center [553, 250] width 1 height 5
radio input "true"
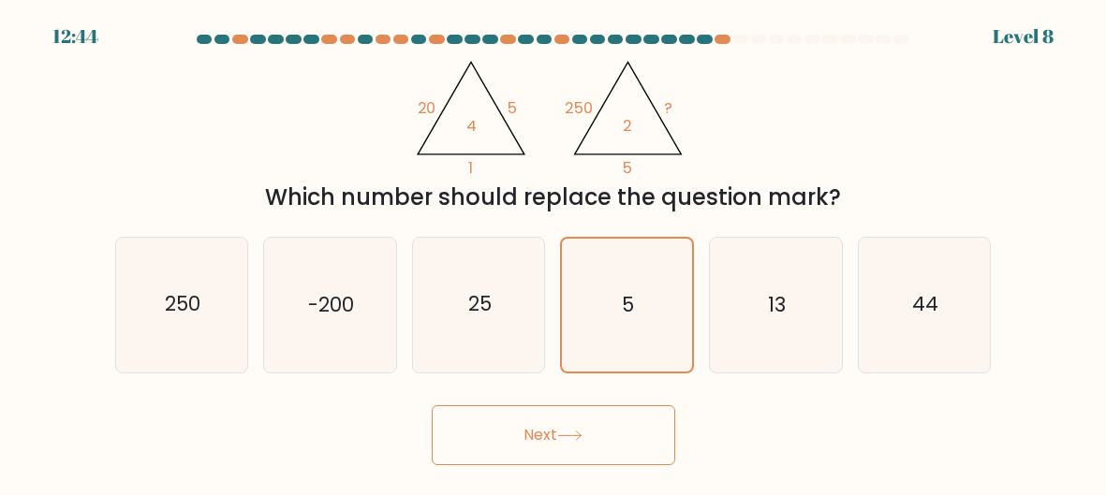
click at [533, 429] on button "Next" at bounding box center [553, 435] width 243 height 60
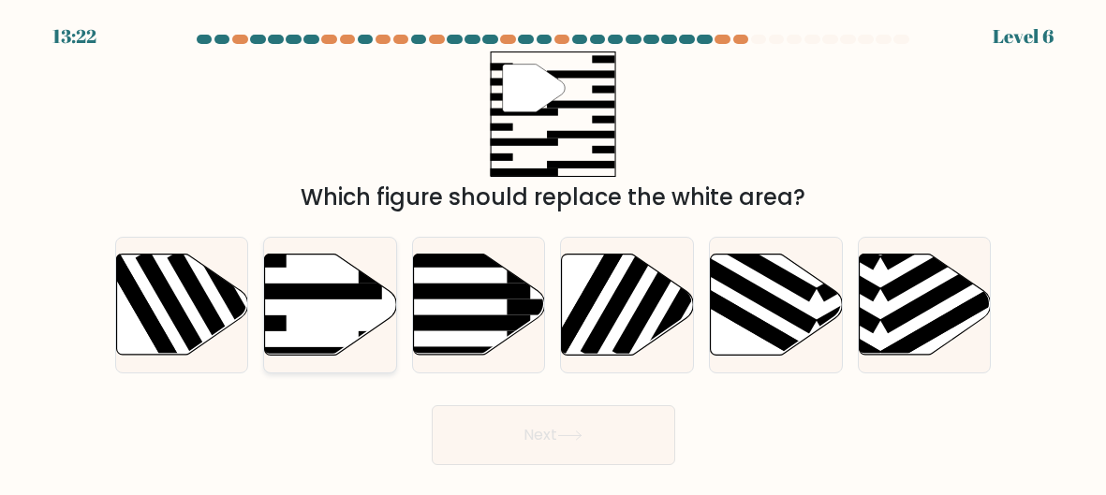
click at [351, 312] on icon at bounding box center [331, 304] width 132 height 101
click at [553, 253] on input "b." at bounding box center [553, 250] width 1 height 5
radio input "true"
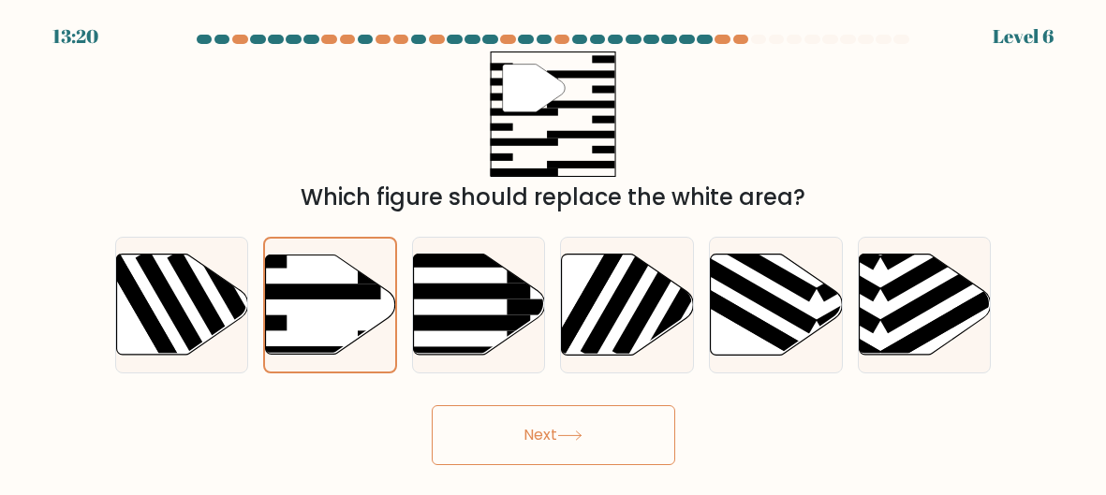
click at [514, 421] on button "Next" at bounding box center [553, 435] width 243 height 60
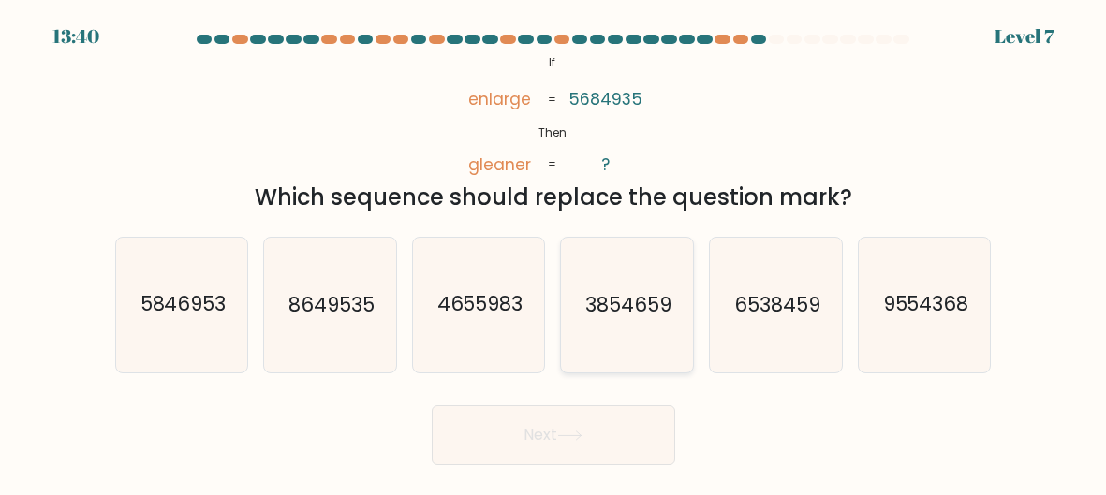
click at [597, 321] on icon "3854659" at bounding box center [627, 305] width 132 height 132
click at [554, 253] on input "d. 3854659" at bounding box center [553, 250] width 1 height 5
radio input "true"
click at [505, 452] on button "Next" at bounding box center [553, 435] width 243 height 60
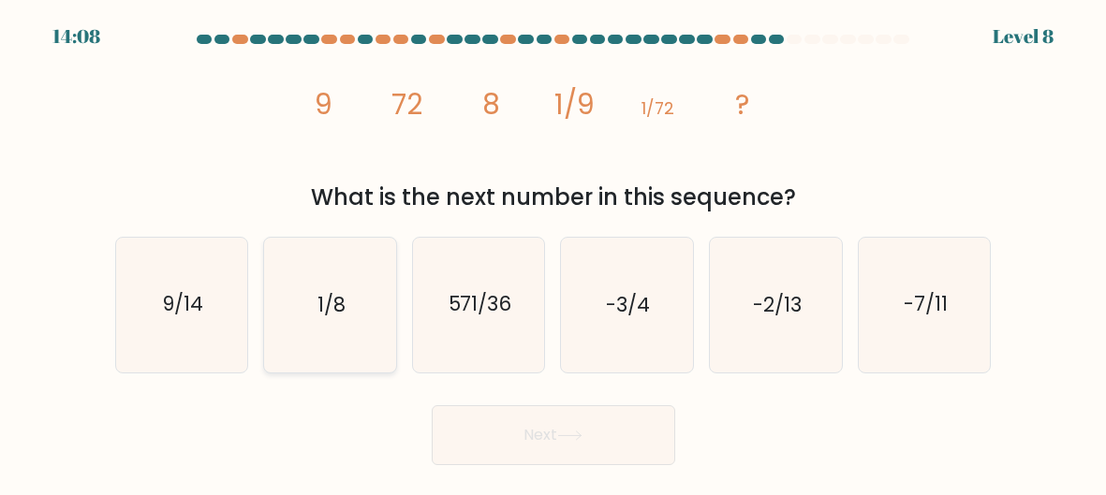
click at [352, 310] on icon "1/8" at bounding box center [330, 305] width 132 height 132
click at [553, 253] on input "b. 1/8" at bounding box center [553, 250] width 1 height 5
radio input "true"
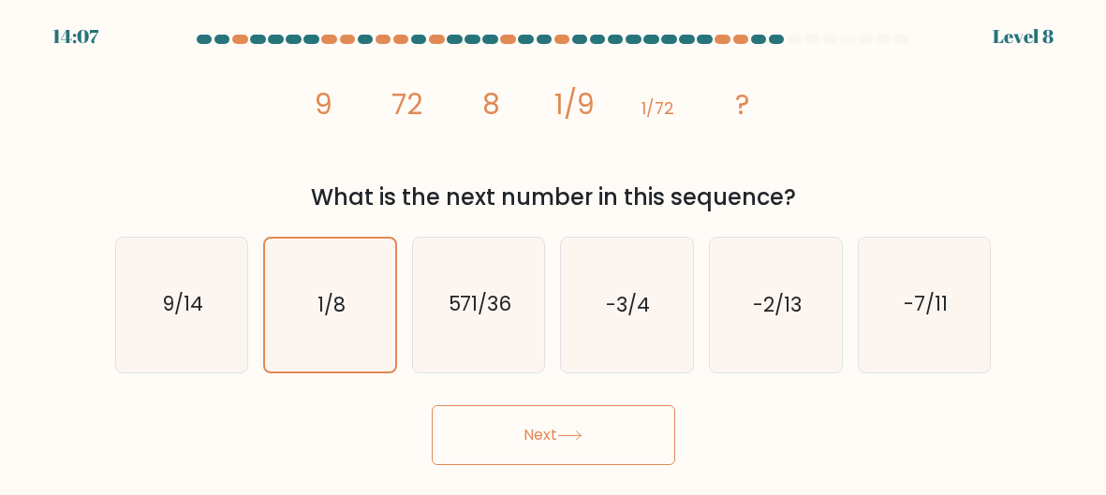
click at [536, 453] on button "Next" at bounding box center [553, 435] width 243 height 60
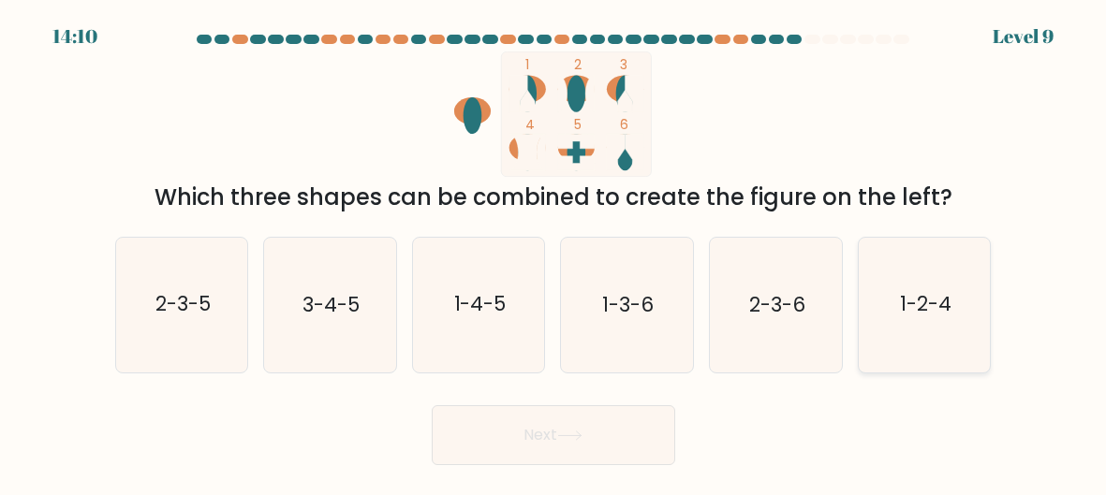
click at [917, 330] on icon "1-2-4" at bounding box center [924, 305] width 132 height 132
click at [554, 253] on input "f. 1-2-4" at bounding box center [553, 250] width 1 height 5
radio input "true"
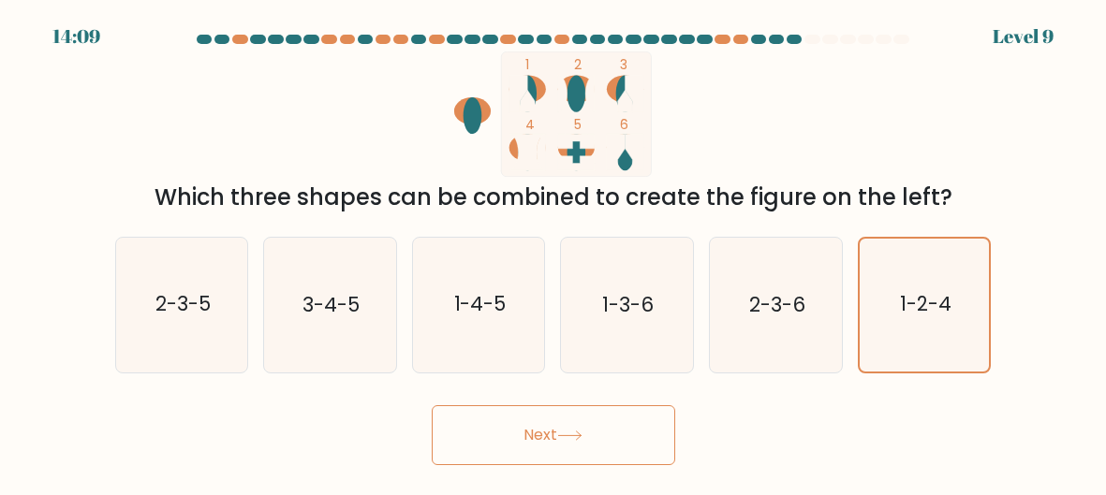
click at [587, 424] on button "Next" at bounding box center [553, 435] width 243 height 60
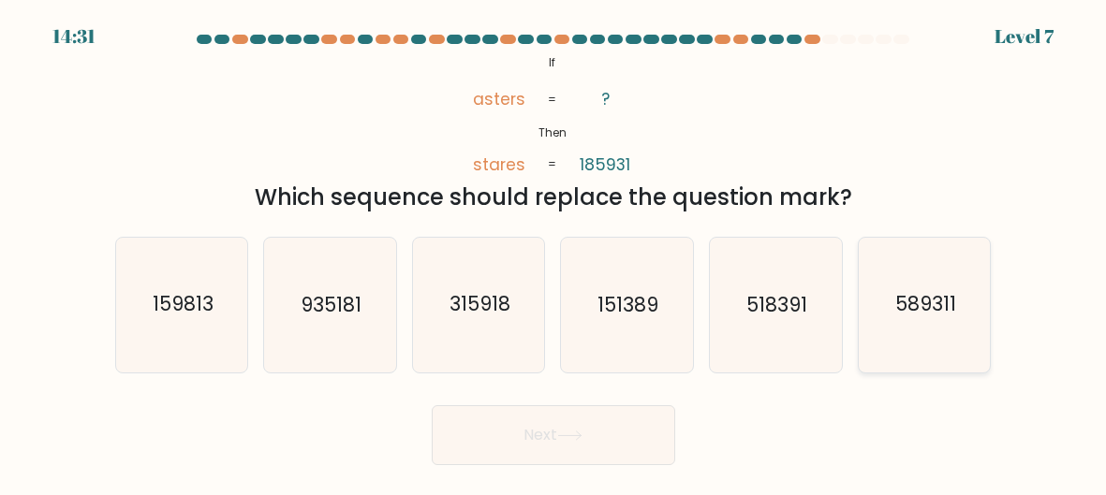
click at [974, 287] on icon "589311" at bounding box center [924, 305] width 132 height 132
click at [554, 253] on input "f. 589311" at bounding box center [553, 250] width 1 height 5
radio input "true"
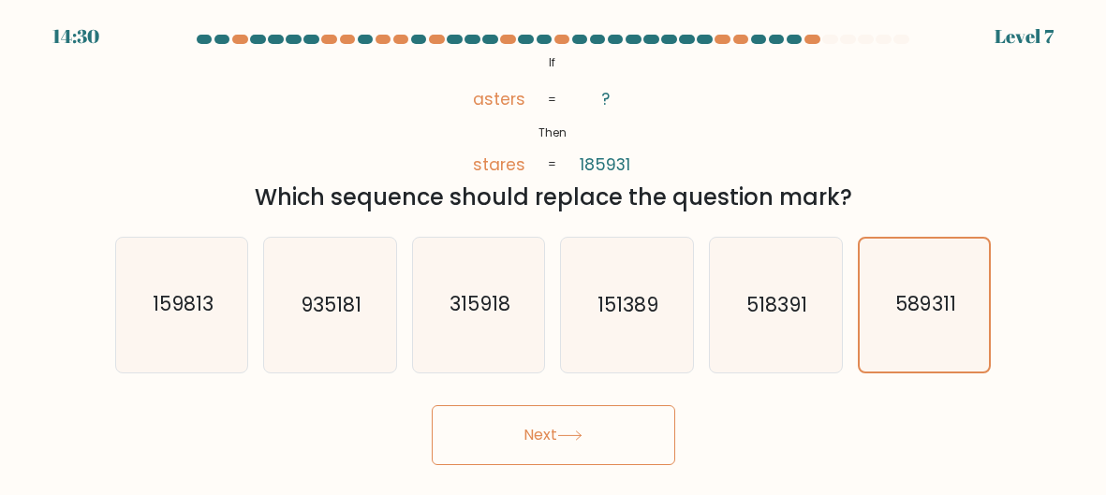
click at [581, 415] on button "Next" at bounding box center [553, 435] width 243 height 60
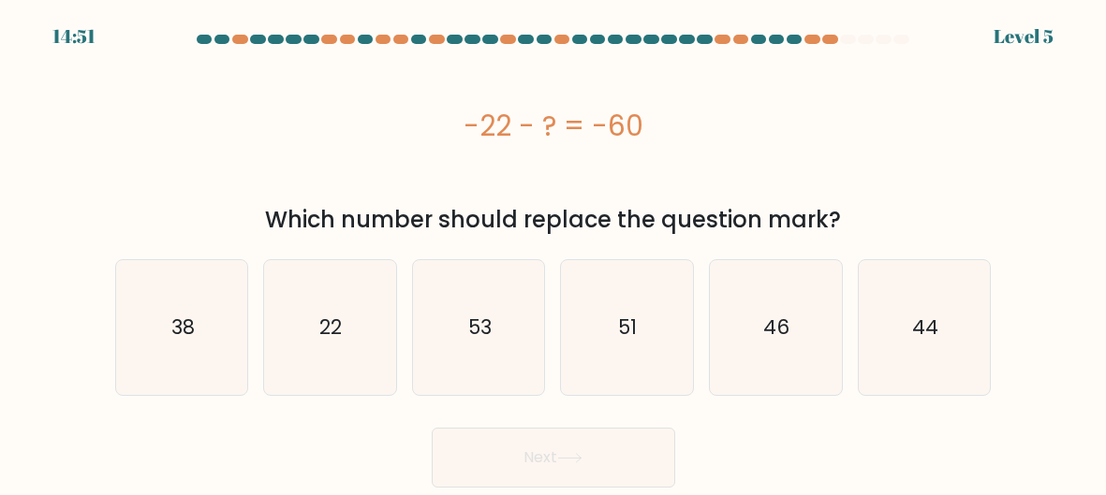
click at [110, 305] on div "a. 38" at bounding box center [182, 327] width 149 height 137
click at [178, 330] on text "38" at bounding box center [182, 327] width 23 height 27
click at [553, 253] on input "a. 38" at bounding box center [553, 250] width 1 height 5
radio input "true"
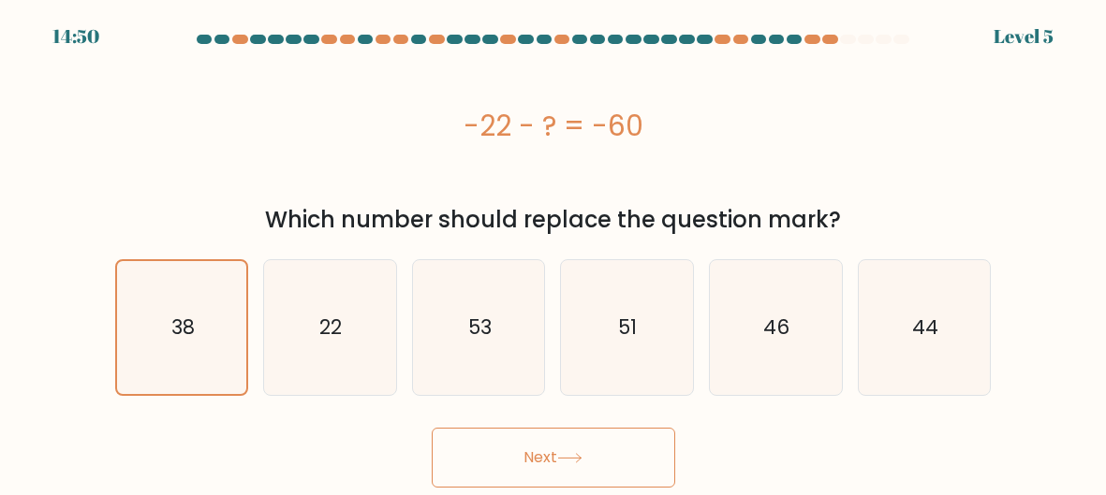
click at [502, 444] on button "Next" at bounding box center [553, 458] width 243 height 60
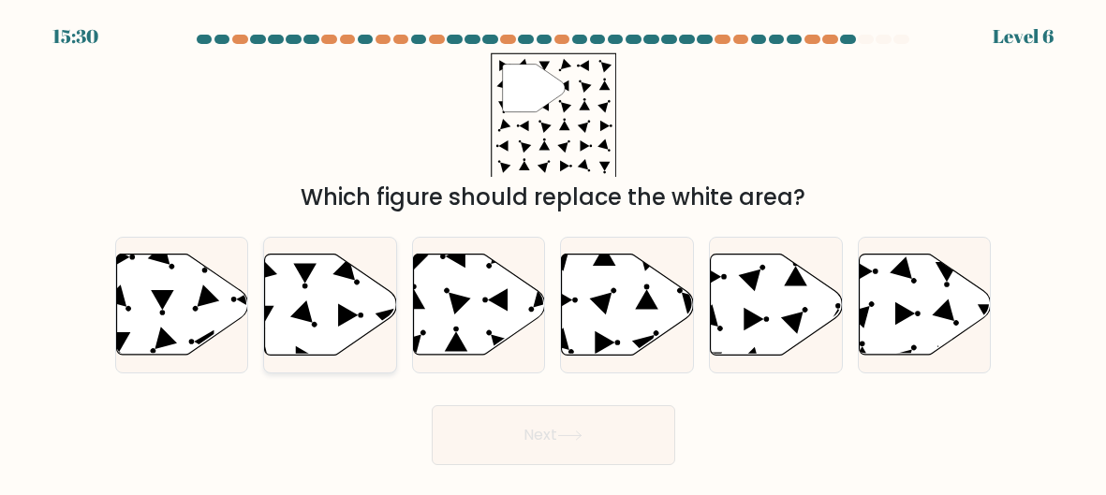
click at [327, 309] on icon at bounding box center [331, 304] width 132 height 101
click at [553, 253] on input "b." at bounding box center [553, 250] width 1 height 5
radio input "true"
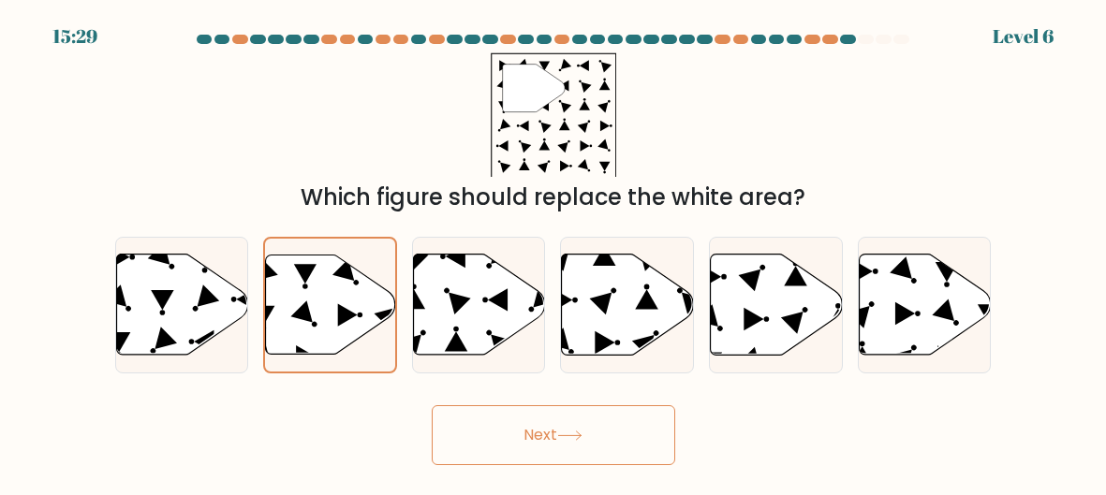
click at [536, 450] on button "Next" at bounding box center [553, 435] width 243 height 60
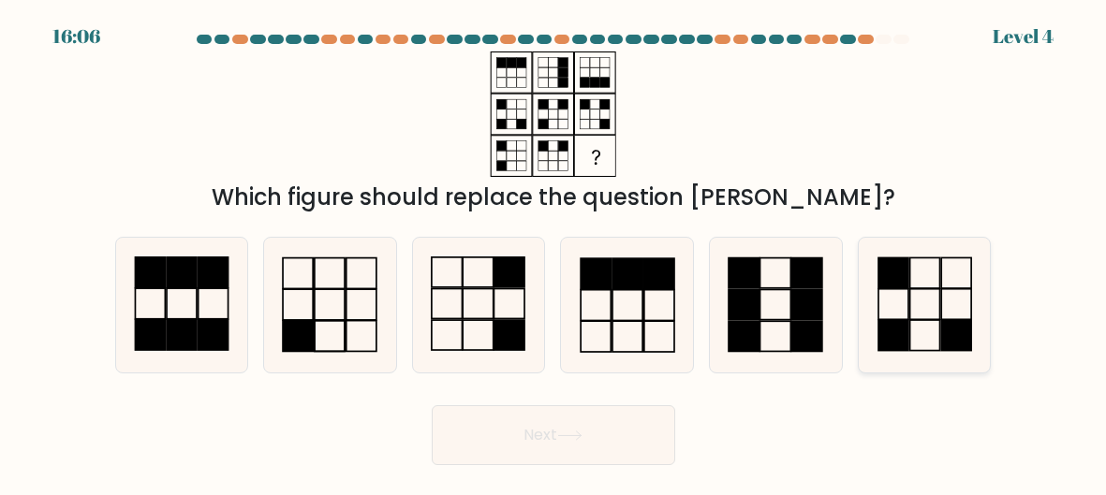
click at [945, 294] on icon at bounding box center [924, 305] width 132 height 132
click at [554, 253] on input "f." at bounding box center [553, 250] width 1 height 5
radio input "true"
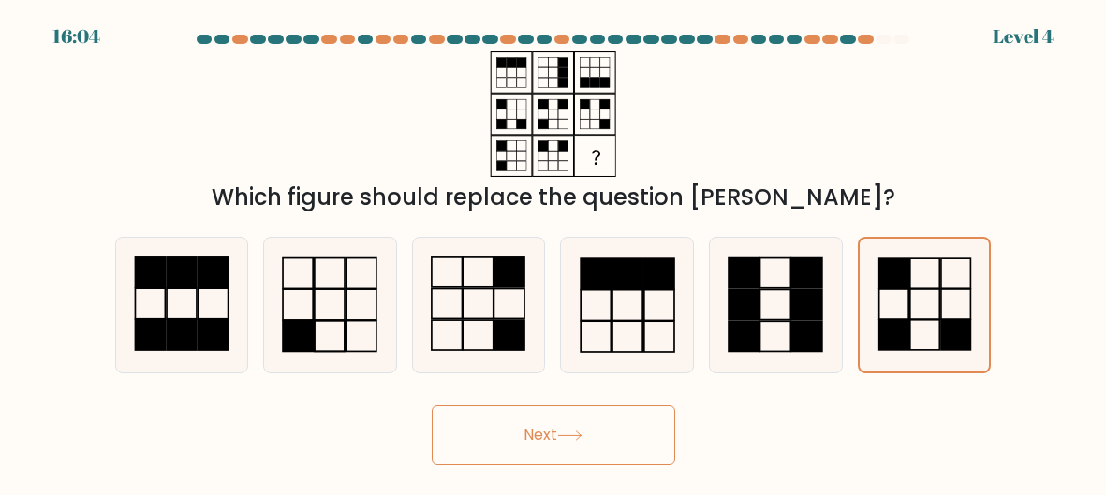
click at [625, 447] on button "Next" at bounding box center [553, 435] width 243 height 60
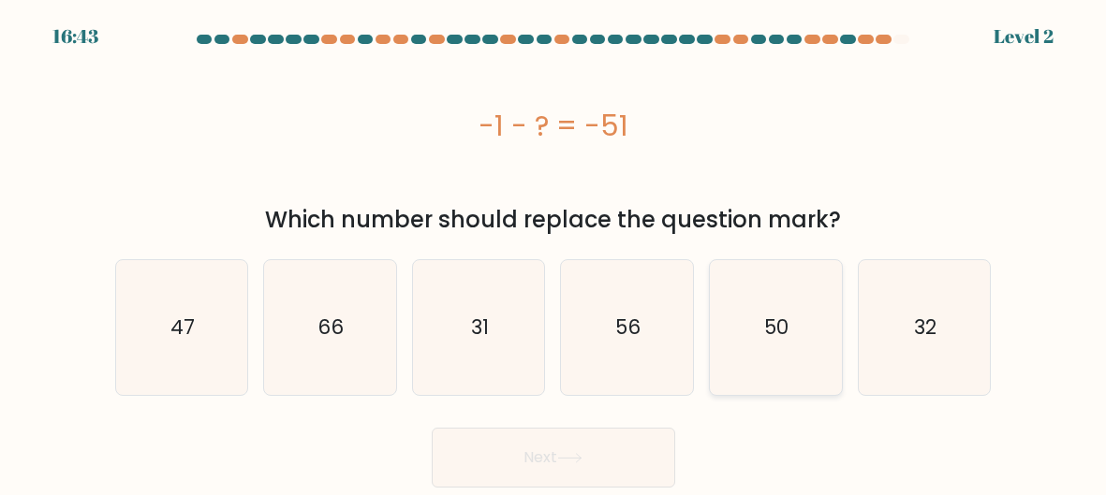
click at [765, 339] on text "50" at bounding box center [777, 327] width 24 height 27
click at [554, 253] on input "e. 50" at bounding box center [553, 250] width 1 height 5
radio input "true"
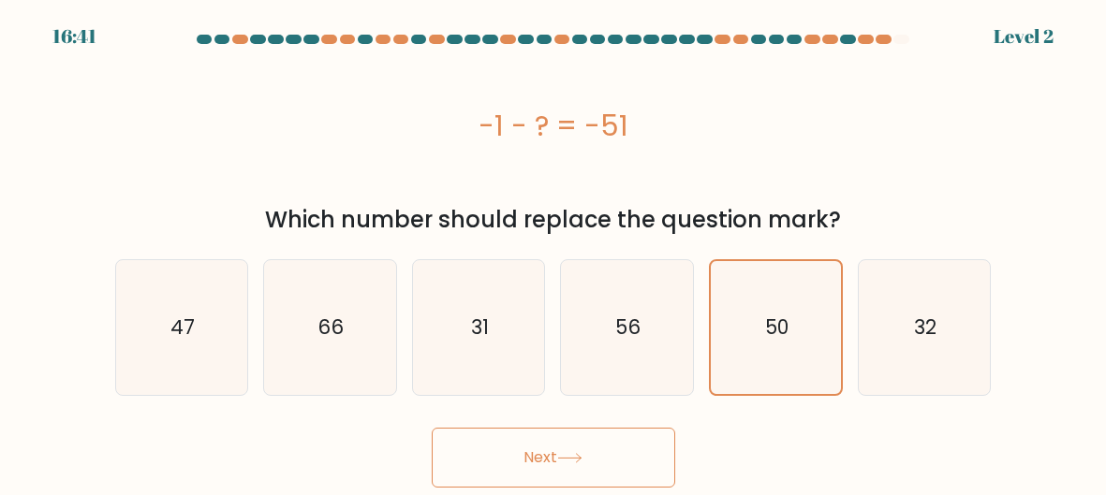
click at [562, 436] on button "Next" at bounding box center [553, 458] width 243 height 60
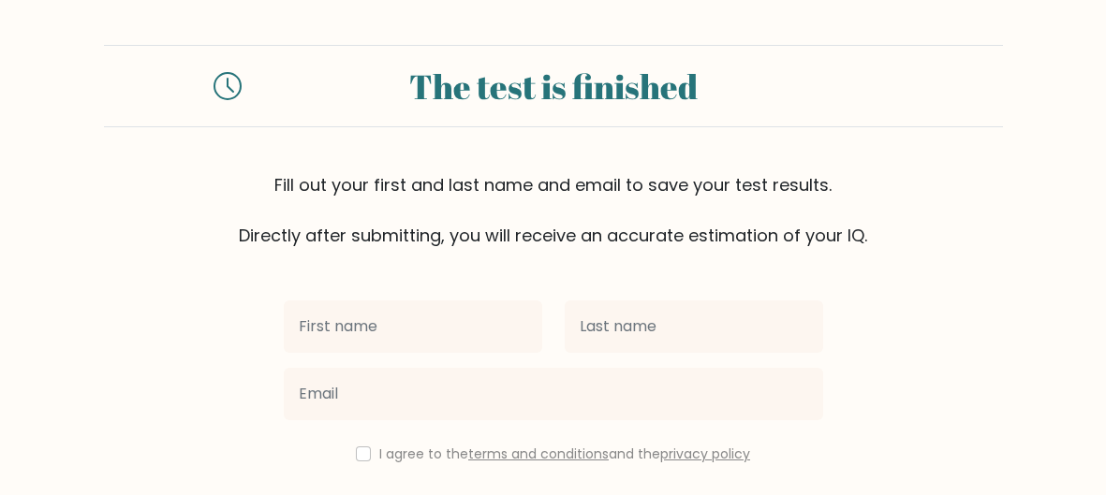
scroll to position [41, 0]
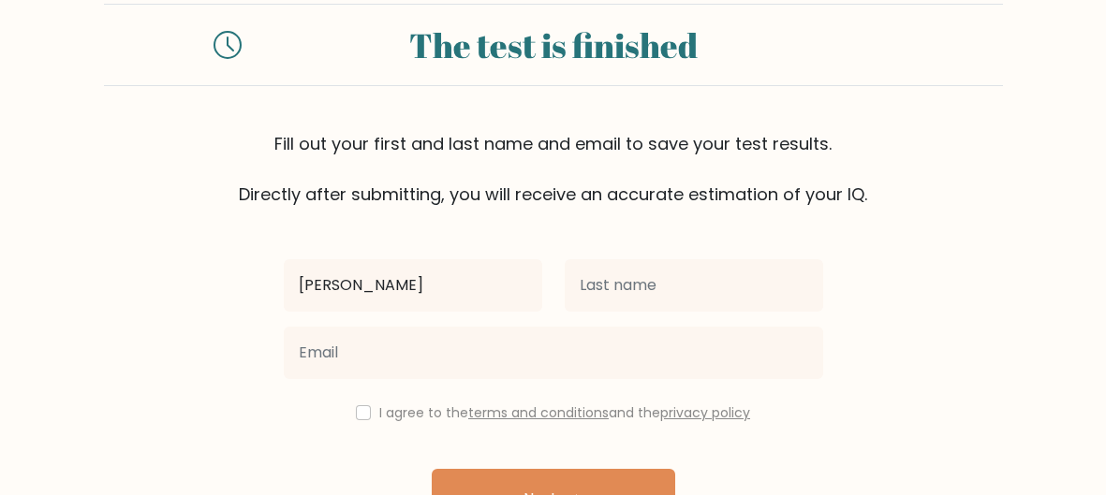
type input "krithika"
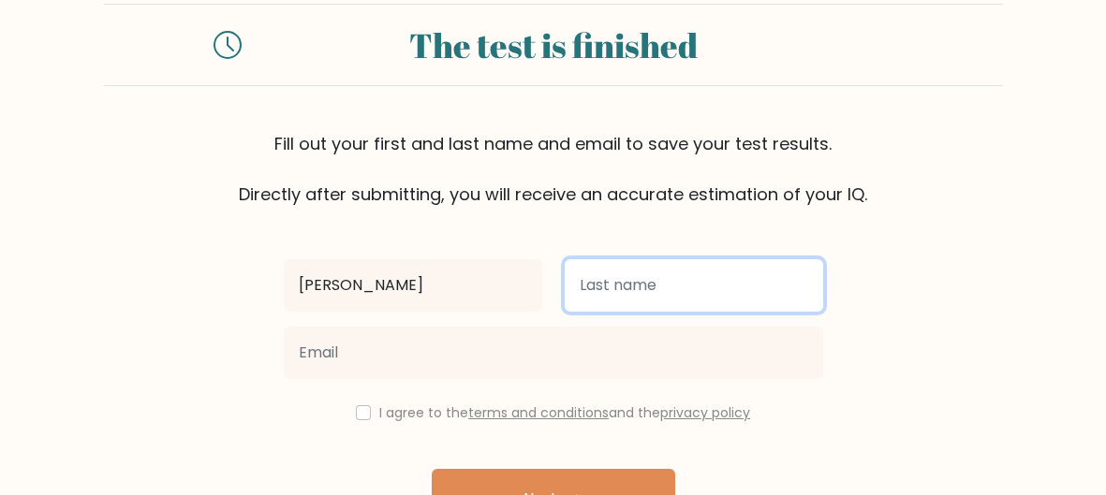
click at [591, 286] on input "text" at bounding box center [693, 285] width 258 height 52
type input "pullagura"
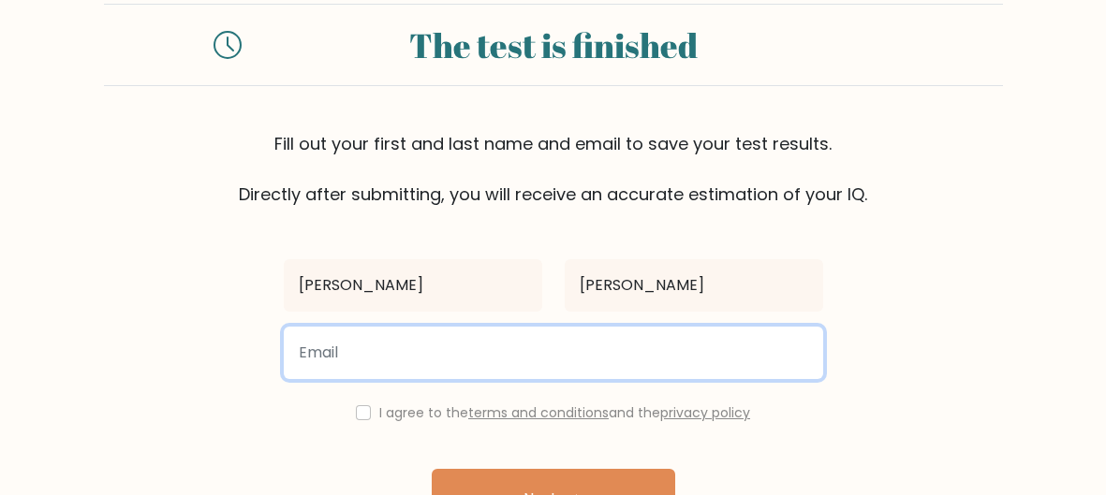
click at [498, 348] on input "email" at bounding box center [553, 353] width 539 height 52
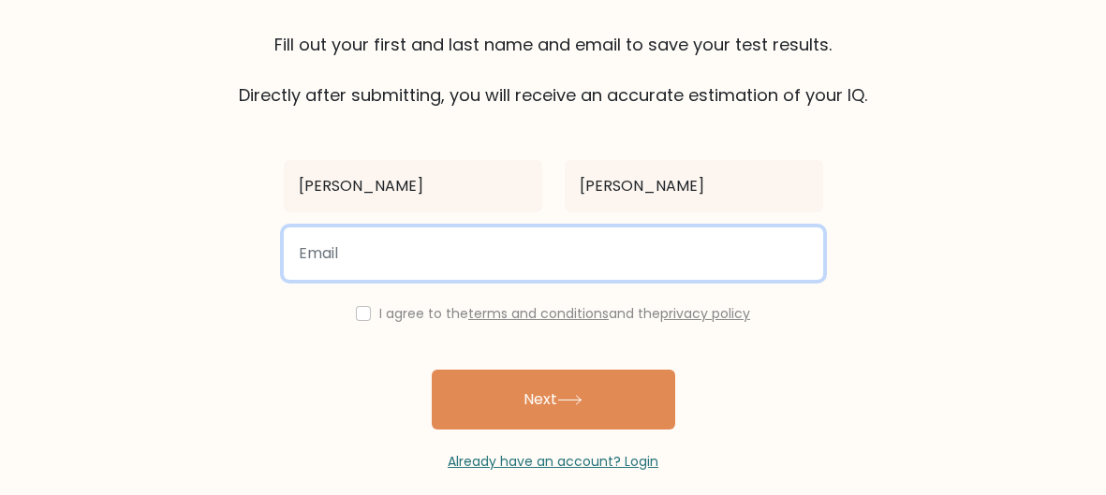
scroll to position [159, 0]
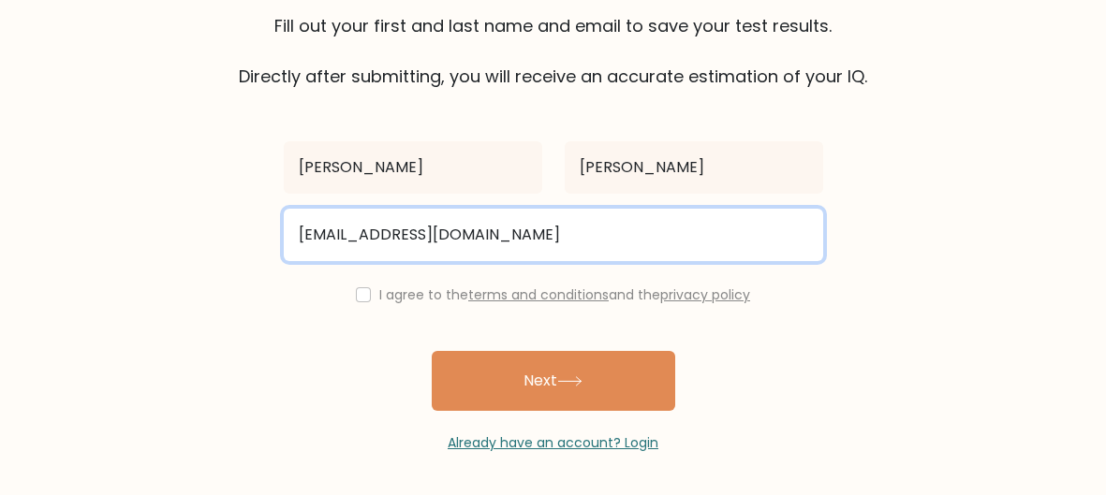
type input "krithikapullagura23@gmail.com"
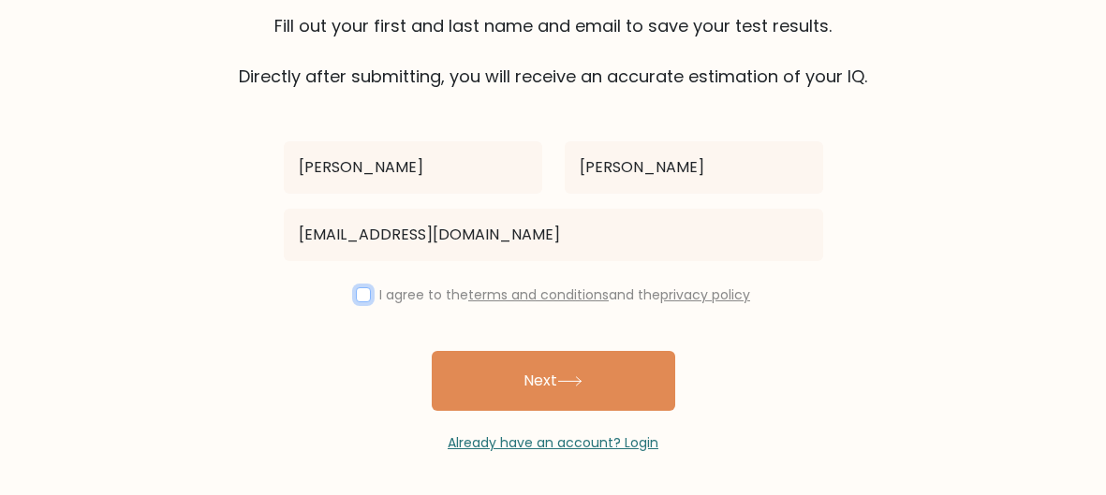
click at [357, 288] on input "checkbox" at bounding box center [363, 294] width 15 height 15
checkbox input "true"
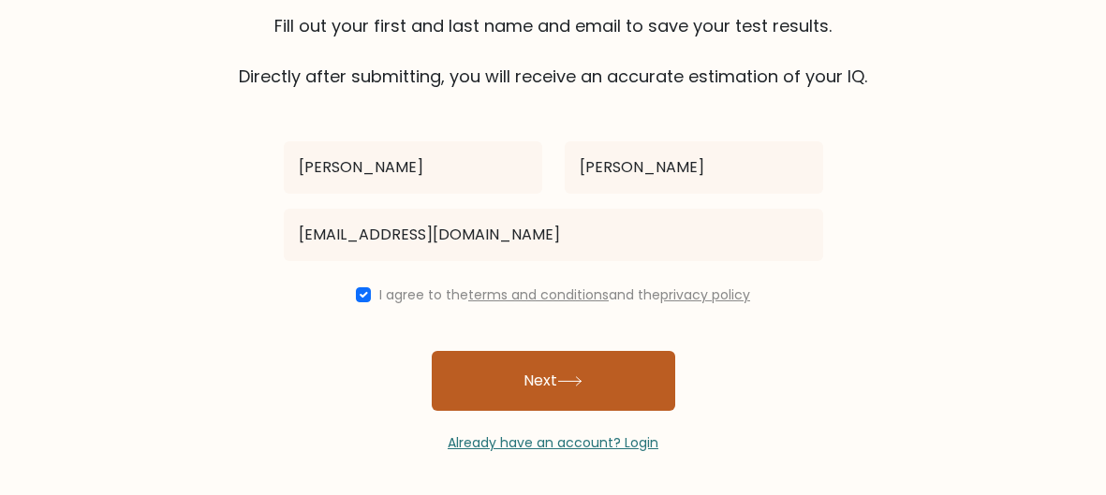
click at [628, 394] on button "Next" at bounding box center [553, 381] width 243 height 60
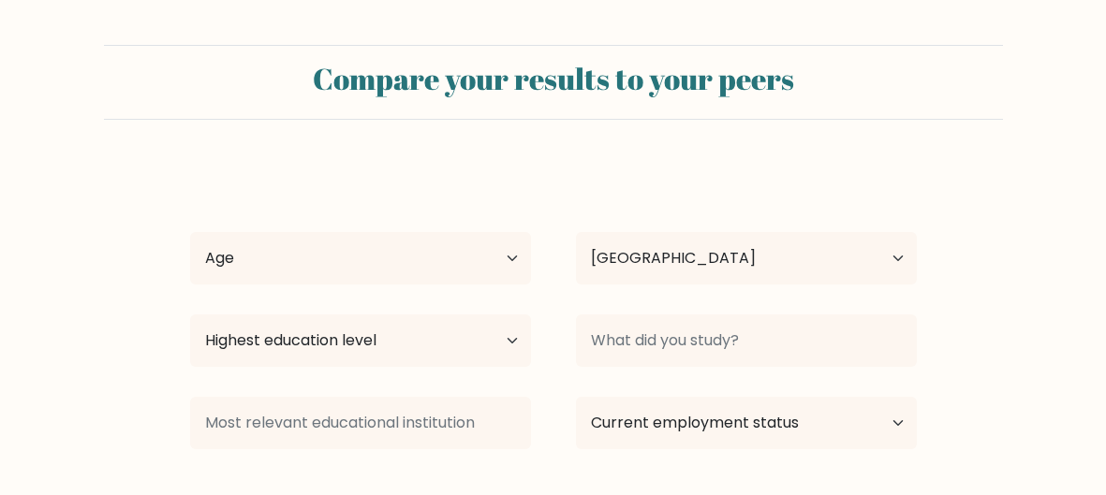
select select "IN"
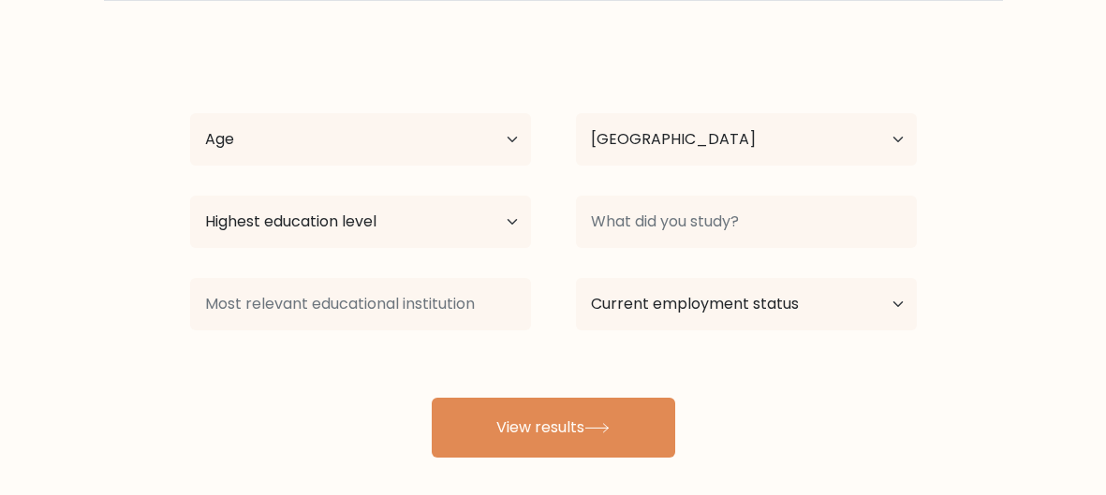
scroll to position [89, 0]
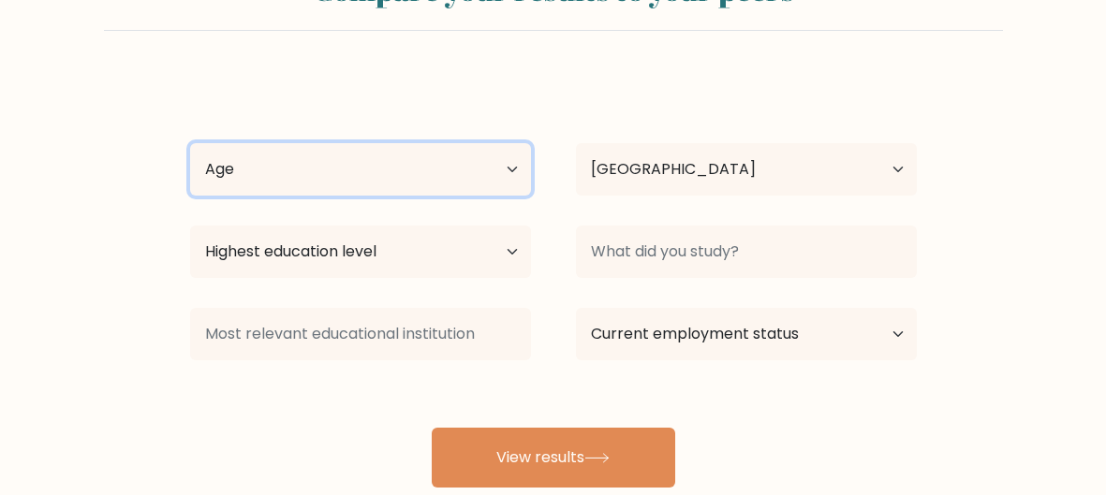
click at [468, 182] on select "Age Under [DEMOGRAPHIC_DATA] [DEMOGRAPHIC_DATA] [DEMOGRAPHIC_DATA] [DEMOGRAPHIC…" at bounding box center [360, 169] width 341 height 52
select select "min_18"
click at [190, 143] on select "Age Under [DEMOGRAPHIC_DATA] [DEMOGRAPHIC_DATA] [DEMOGRAPHIC_DATA] [DEMOGRAPHIC…" at bounding box center [360, 169] width 341 height 52
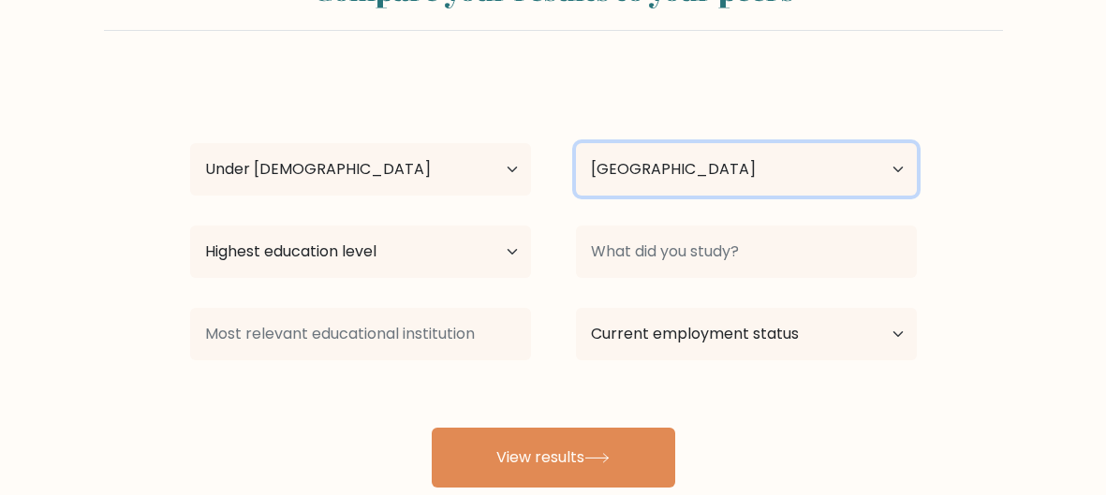
click at [663, 182] on select "Country [GEOGRAPHIC_DATA] [GEOGRAPHIC_DATA] [GEOGRAPHIC_DATA] [US_STATE] [GEOGR…" at bounding box center [746, 169] width 341 height 52
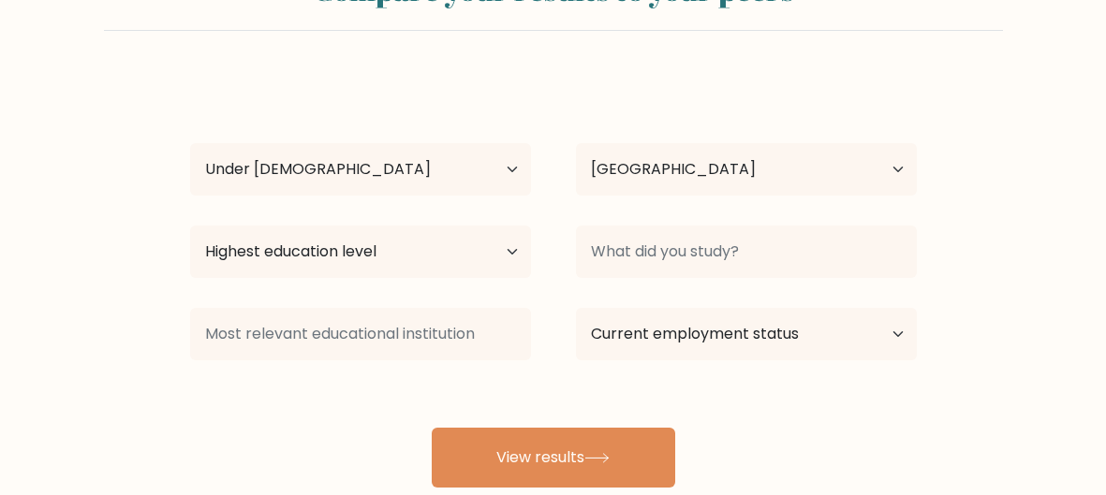
click at [638, 109] on div "[PERSON_NAME] Age Under [DEMOGRAPHIC_DATA] [DEMOGRAPHIC_DATA] [DEMOGRAPHIC_DATA…" at bounding box center [553, 282] width 749 height 412
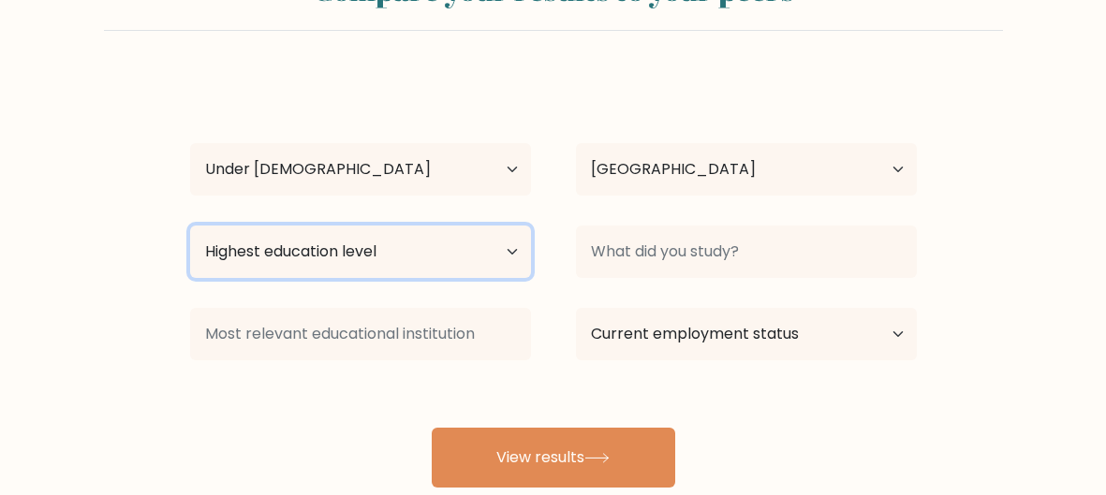
click at [403, 258] on select "Highest education level No schooling Primary Lower Secondary Upper Secondary Oc…" at bounding box center [360, 252] width 341 height 52
select select "primary"
click at [190, 226] on select "Highest education level No schooling Primary Lower Secondary Upper Secondary Oc…" at bounding box center [360, 252] width 341 height 52
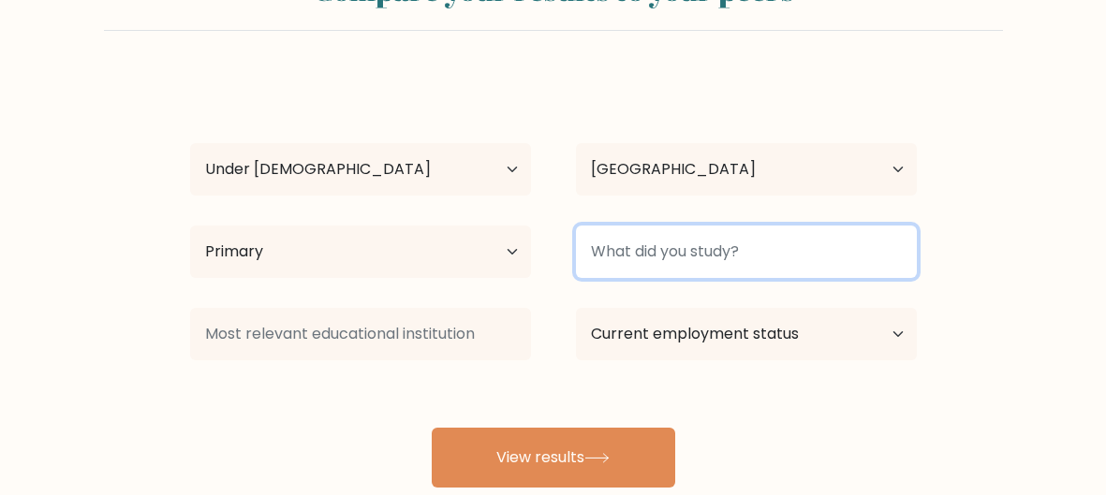
click at [665, 271] on input at bounding box center [746, 252] width 341 height 52
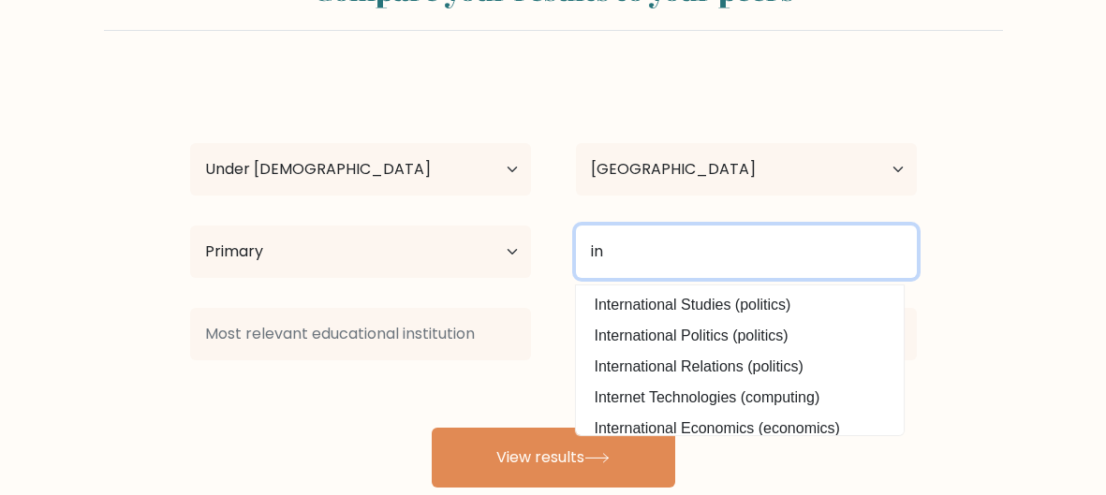
type input "i"
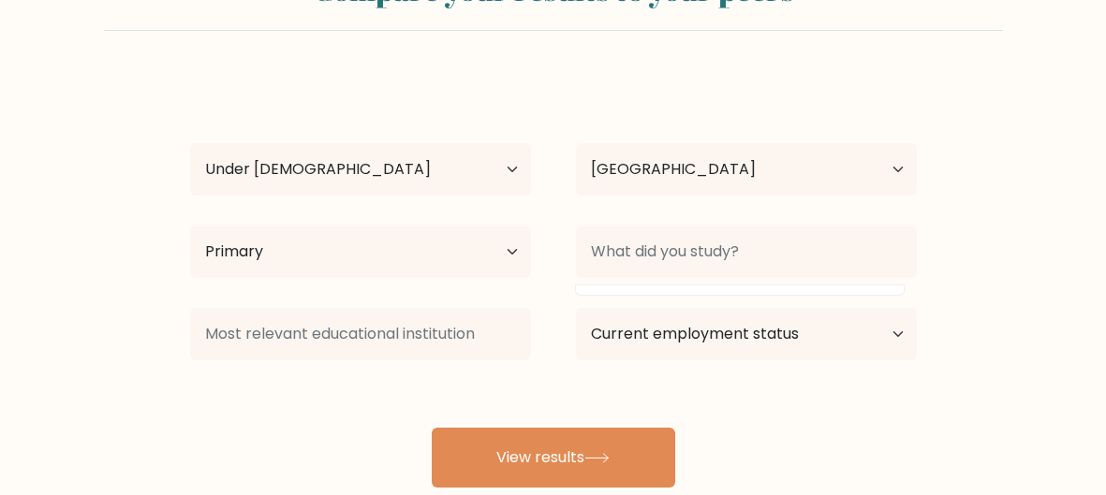
click at [1006, 337] on form "Compare your results to your peers [PERSON_NAME] Age Under [DEMOGRAPHIC_DATA] […" at bounding box center [553, 222] width 1106 height 532
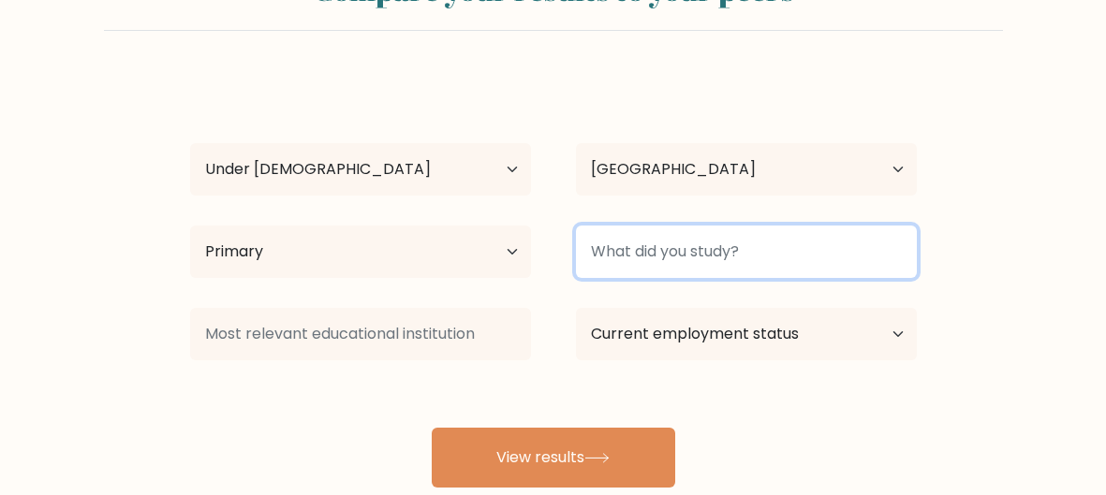
click at [812, 245] on input at bounding box center [746, 252] width 341 height 52
type input "b"
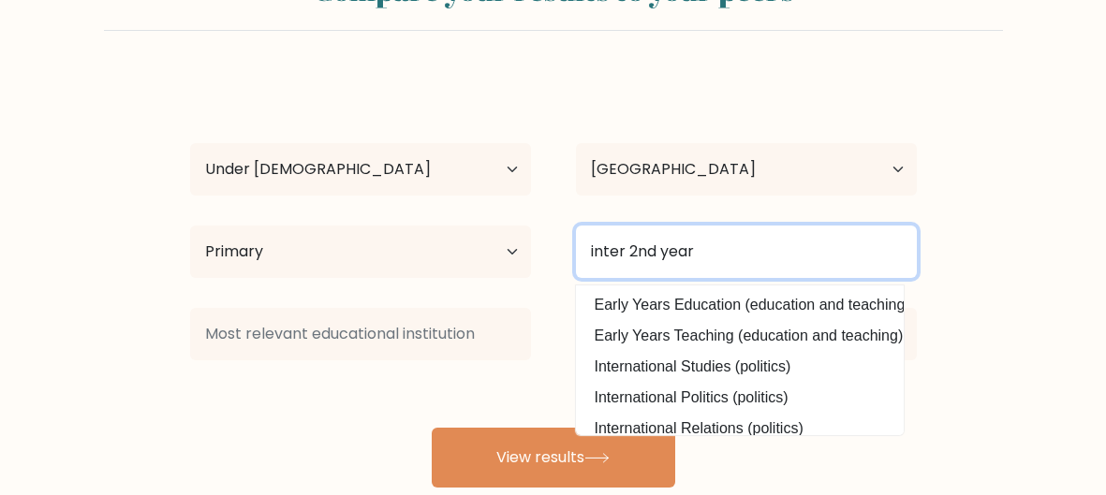
type input "inter 2nd year"
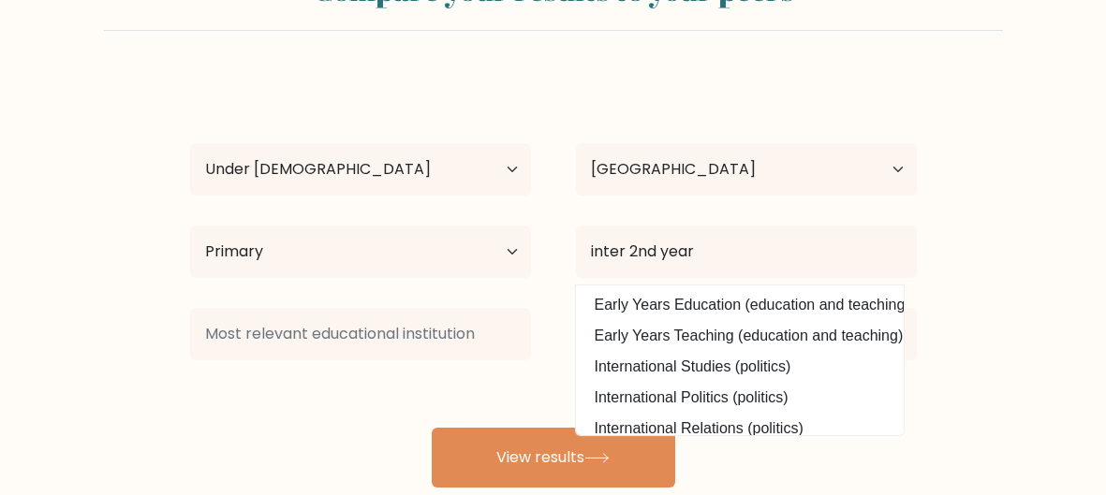
click at [985, 254] on form "Compare your results to your peers [PERSON_NAME] Age Under [DEMOGRAPHIC_DATA] […" at bounding box center [553, 222] width 1106 height 532
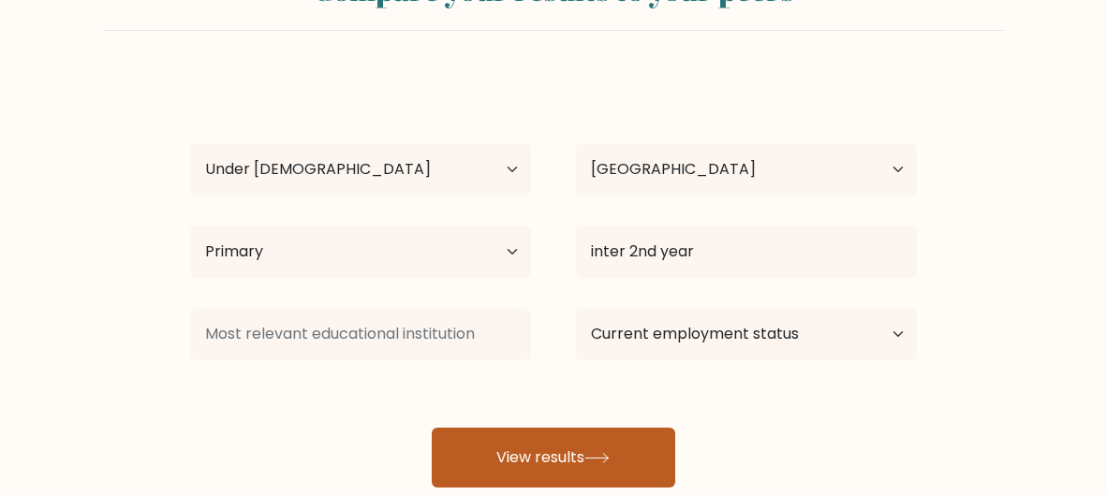
click at [511, 432] on button "View results" at bounding box center [553, 458] width 243 height 60
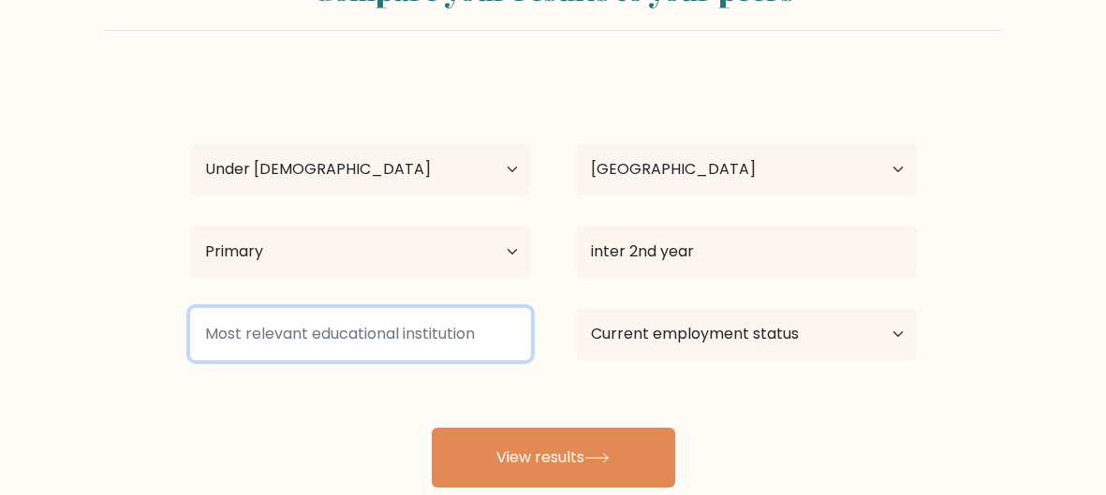
click at [371, 333] on input at bounding box center [360, 334] width 341 height 52
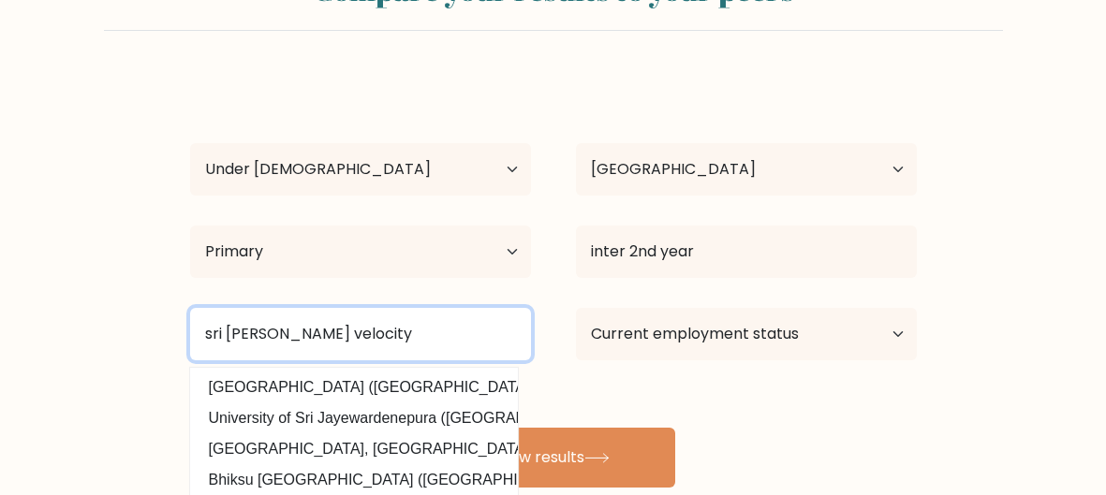
type input "sri [PERSON_NAME] velocity"
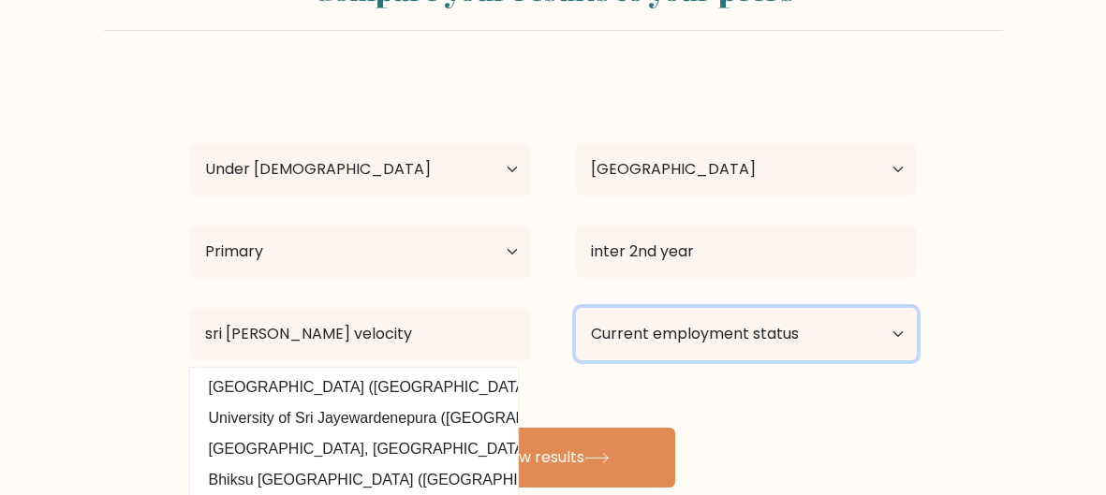
click at [652, 339] on select "Current employment status Employed Student Retired Other / prefer not to answer" at bounding box center [746, 334] width 341 height 52
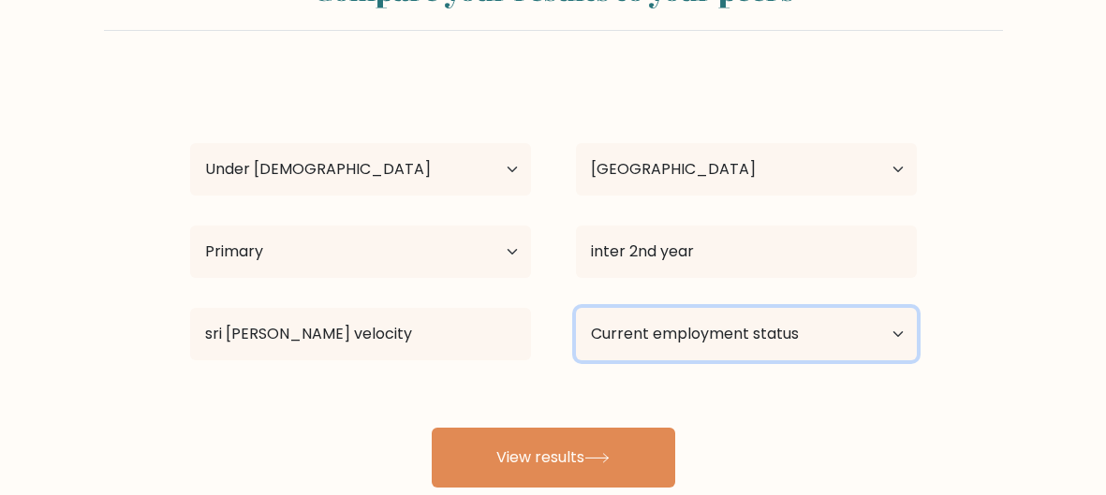
select select "student"
click at [576, 308] on select "Current employment status Employed Student Retired Other / prefer not to answer" at bounding box center [746, 334] width 341 height 52
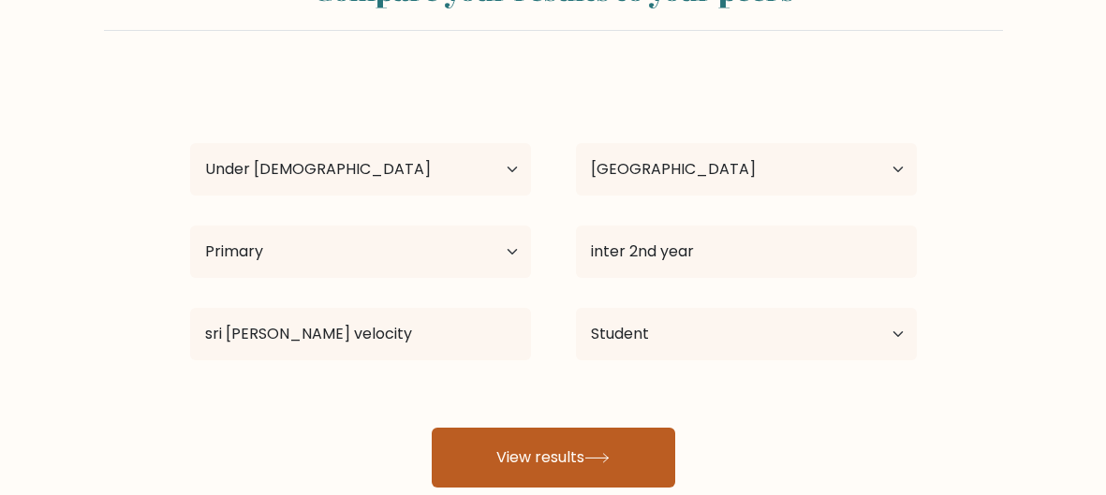
click at [543, 462] on button "View results" at bounding box center [553, 458] width 243 height 60
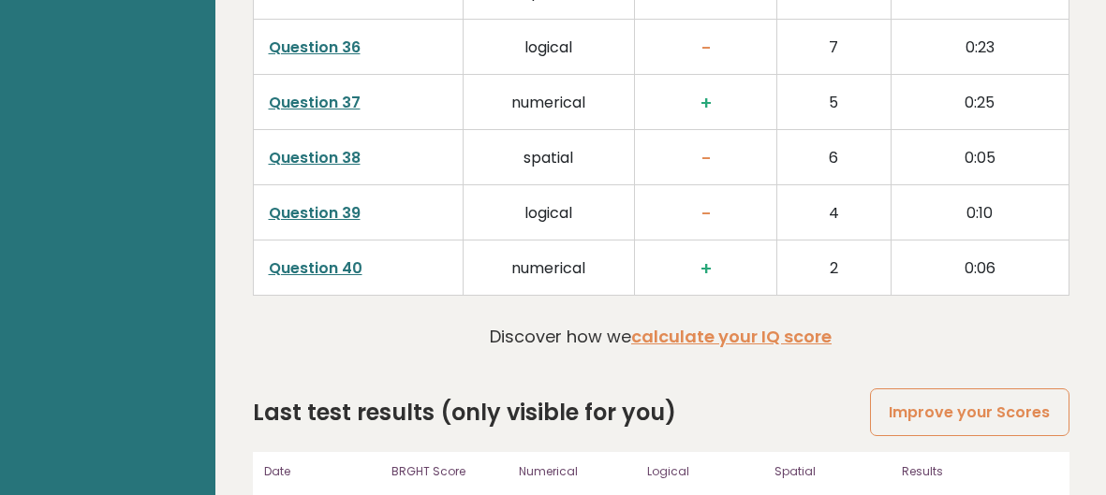
scroll to position [4890, 0]
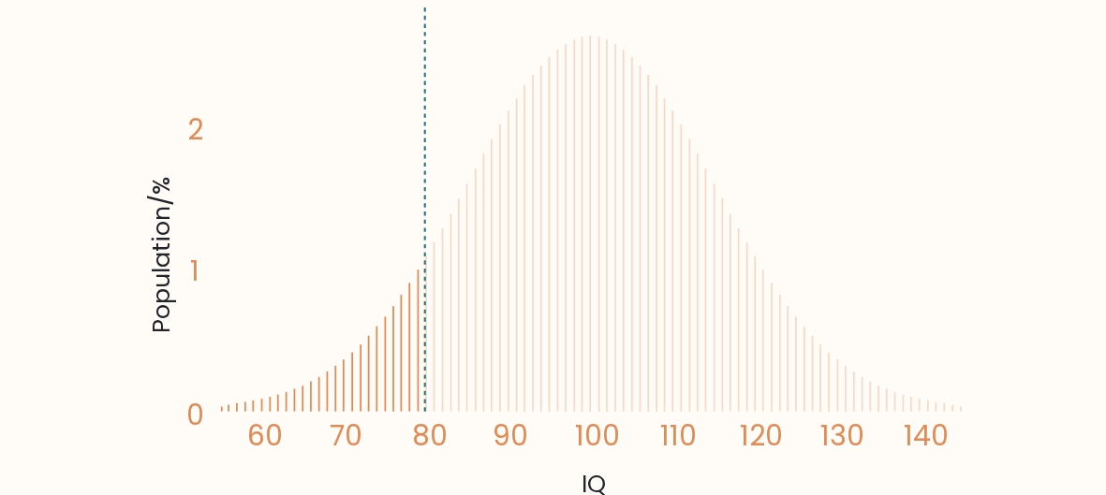
scroll to position [371, 0]
